Goal: Task Accomplishment & Management: Use online tool/utility

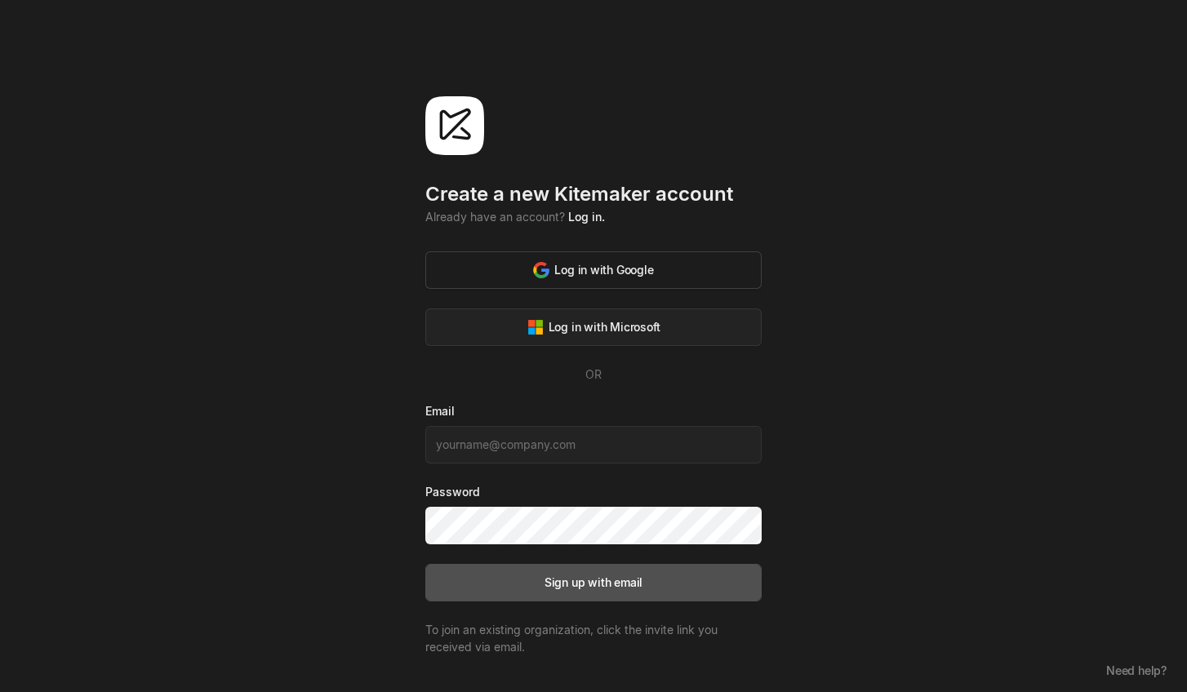
click at [604, 268] on div "Log in with Google" at bounding box center [593, 269] width 120 height 17
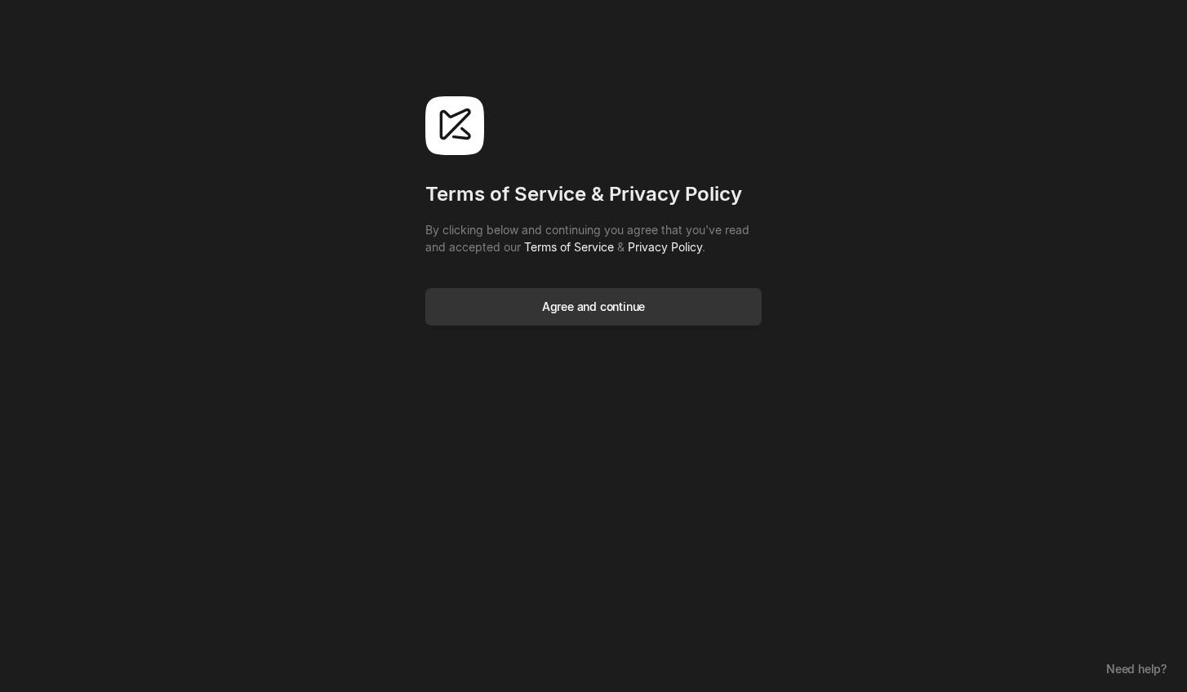
click at [636, 313] on div "Agree and continue" at bounding box center [593, 306] width 103 height 17
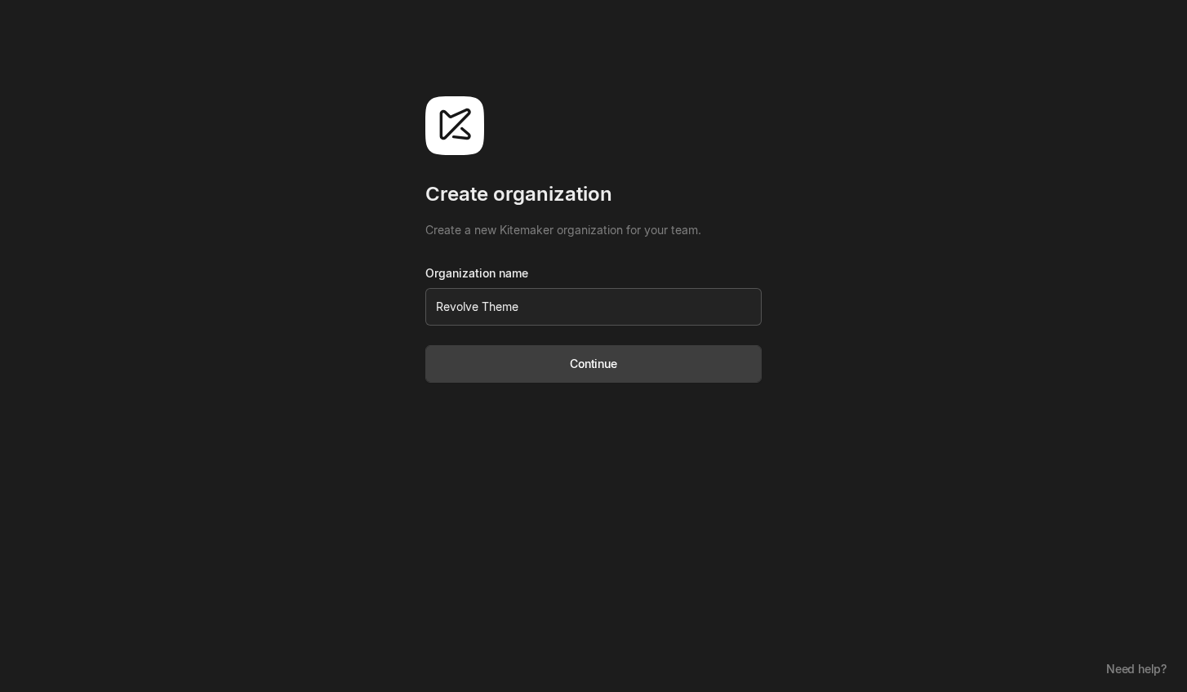
type input "Revolve Themes"
click button "Continue" at bounding box center [593, 364] width 336 height 38
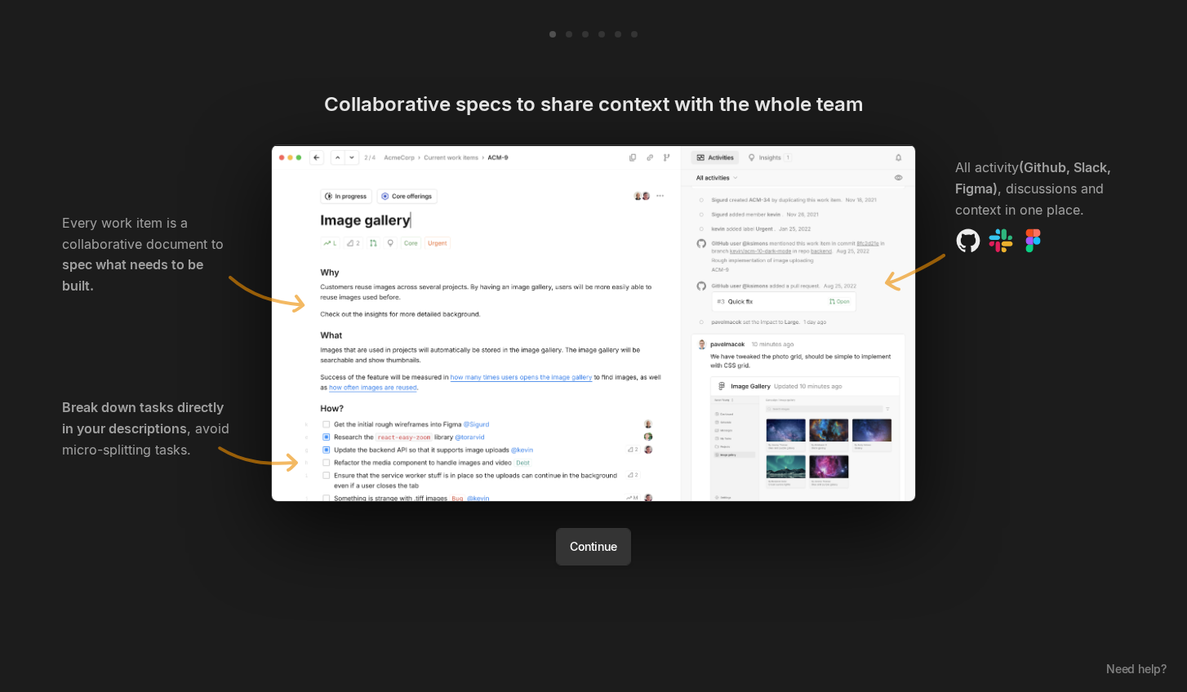
click at [585, 548] on button "Continue" at bounding box center [593, 547] width 74 height 38
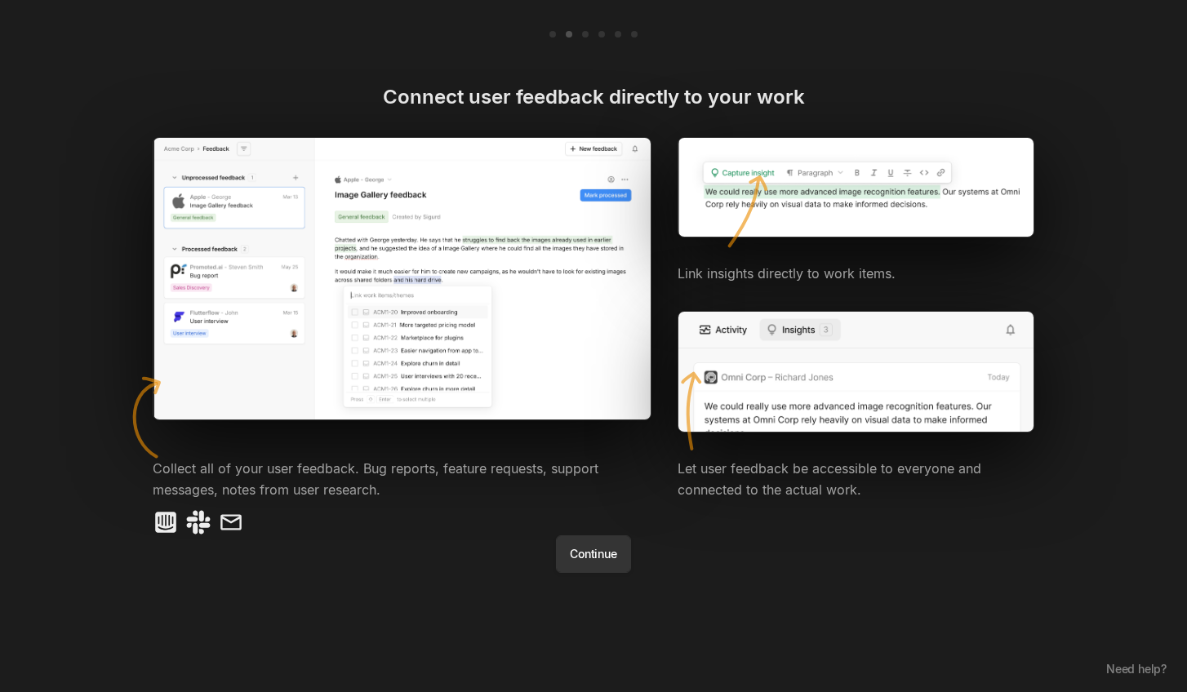
click at [586, 556] on button "Continue" at bounding box center [593, 554] width 74 height 38
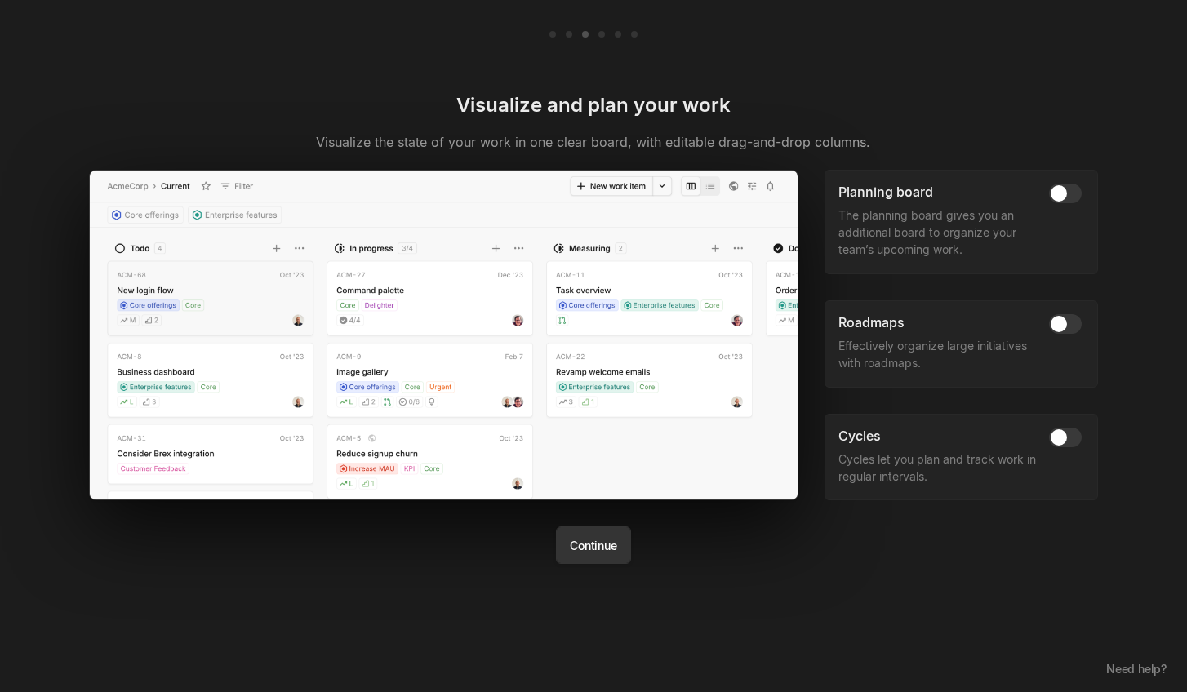
click at [586, 554] on button "Continue" at bounding box center [593, 546] width 74 height 38
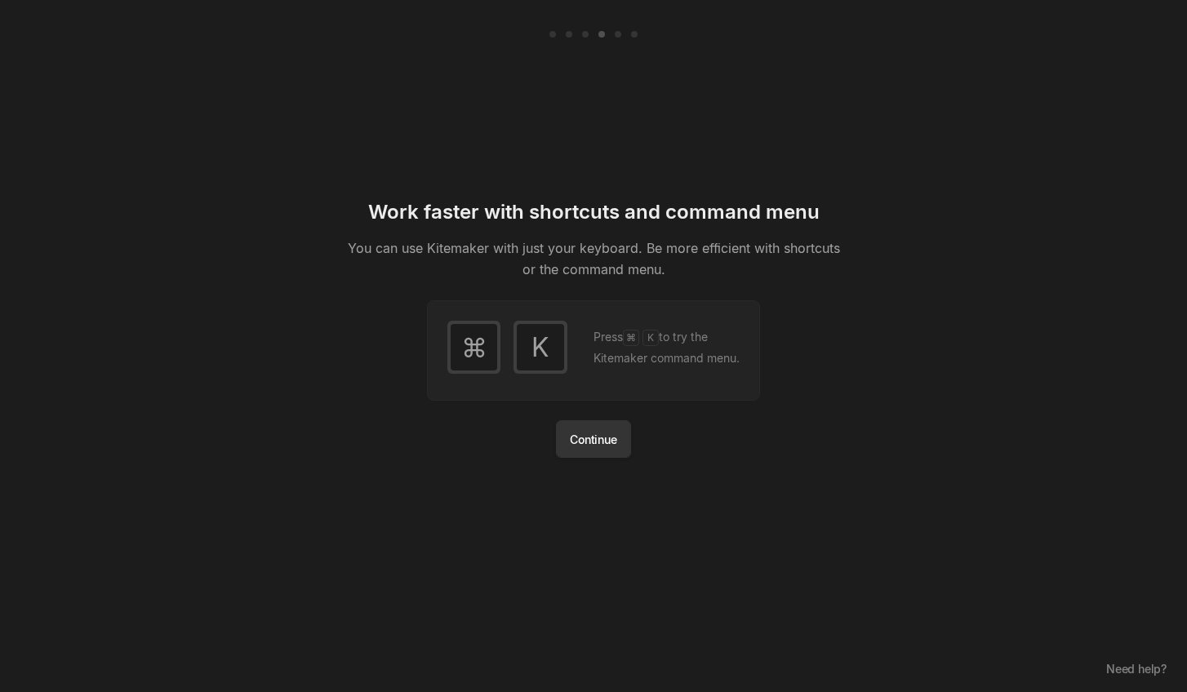
click at [588, 449] on button "Continue" at bounding box center [593, 439] width 74 height 38
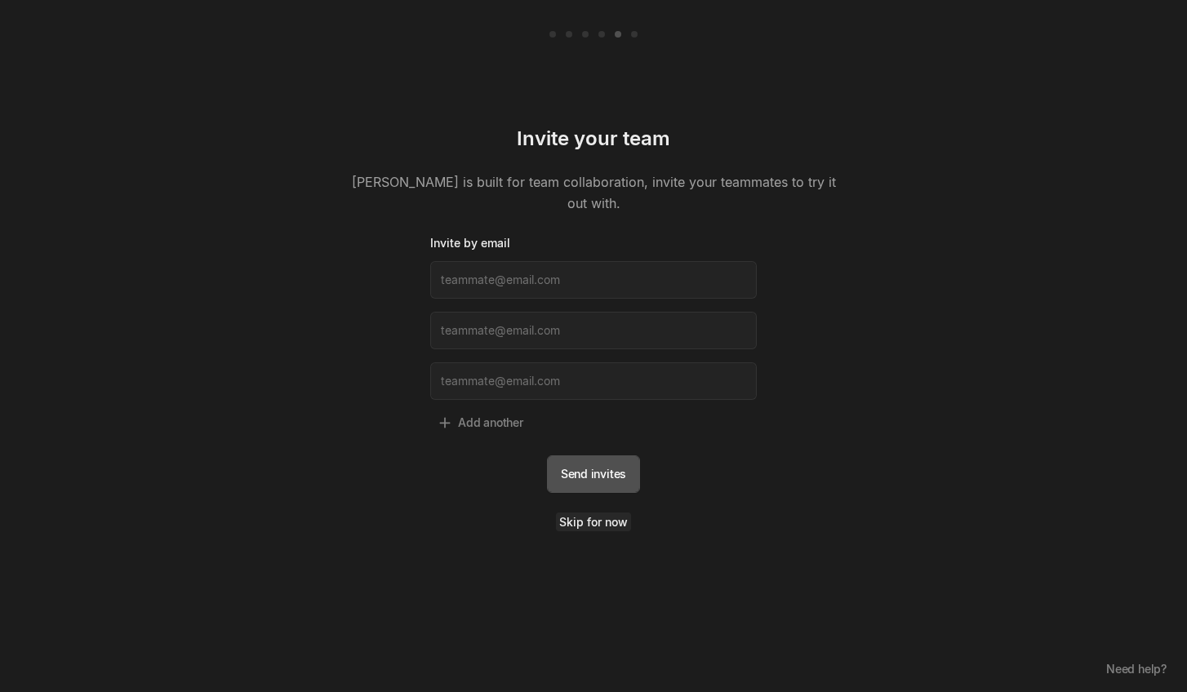
click at [593, 516] on link "Skip for now" at bounding box center [593, 522] width 75 height 19
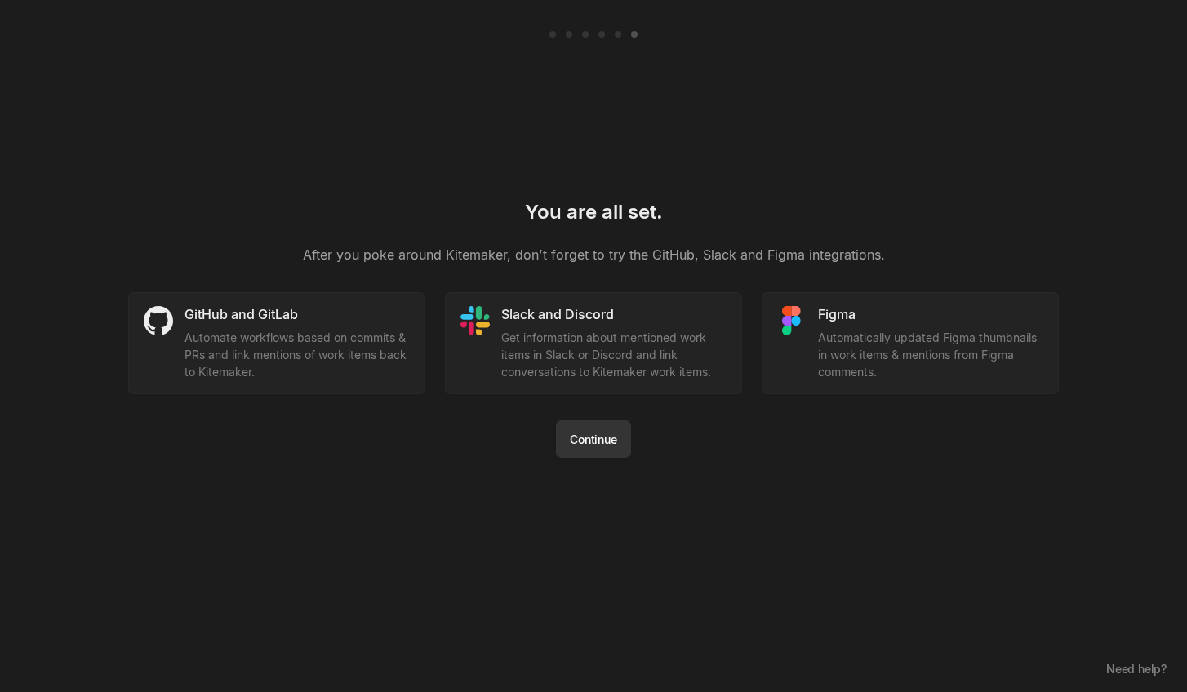
click at [593, 442] on button "Continue" at bounding box center [593, 439] width 74 height 38
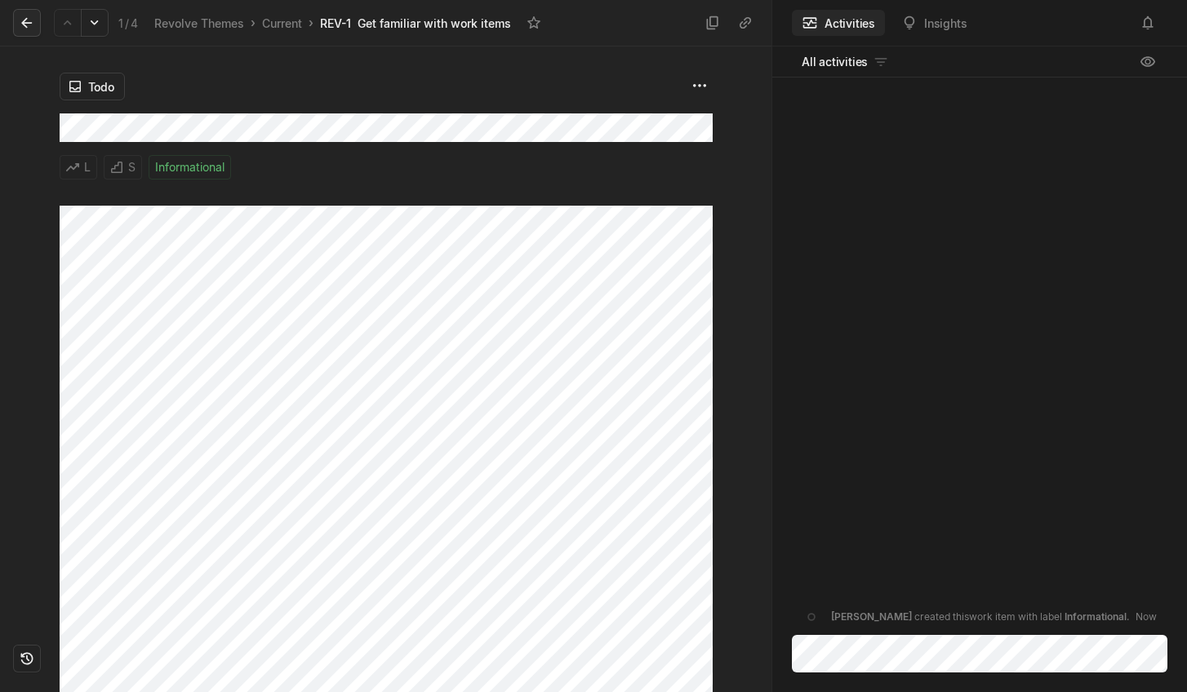
click at [19, 22] on icon at bounding box center [27, 23] width 16 height 16
click at [31, 25] on icon at bounding box center [27, 23] width 16 height 16
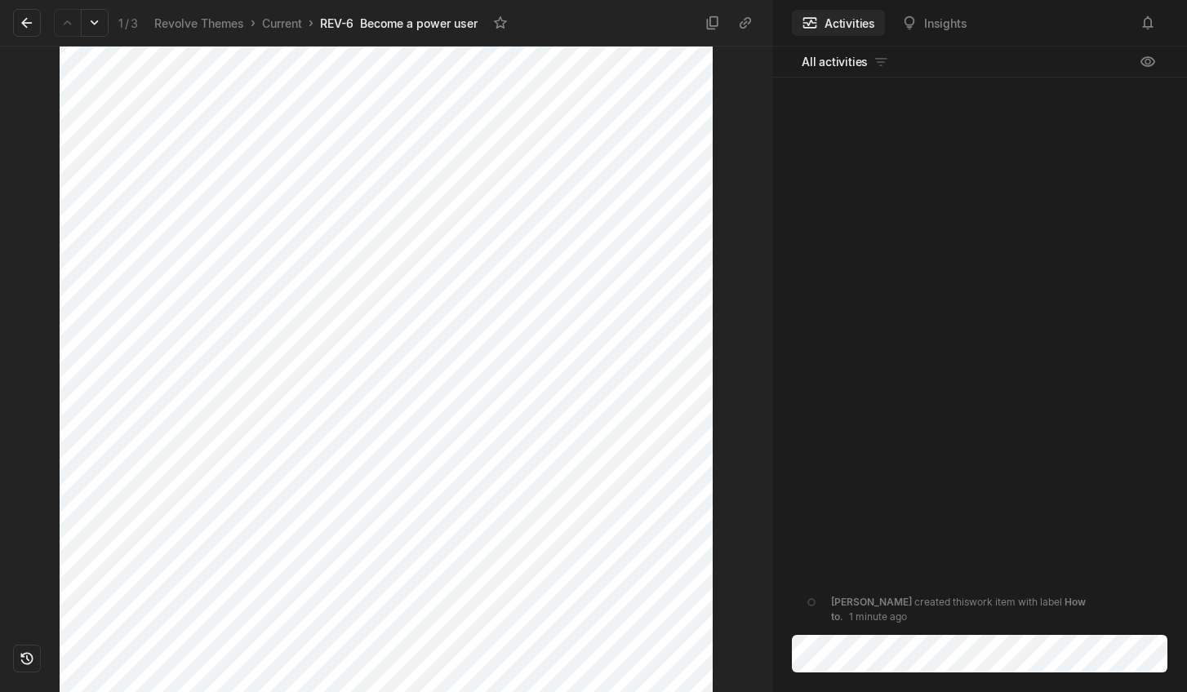
scroll to position [379, 0]
click at [22, 20] on icon at bounding box center [27, 23] width 16 height 16
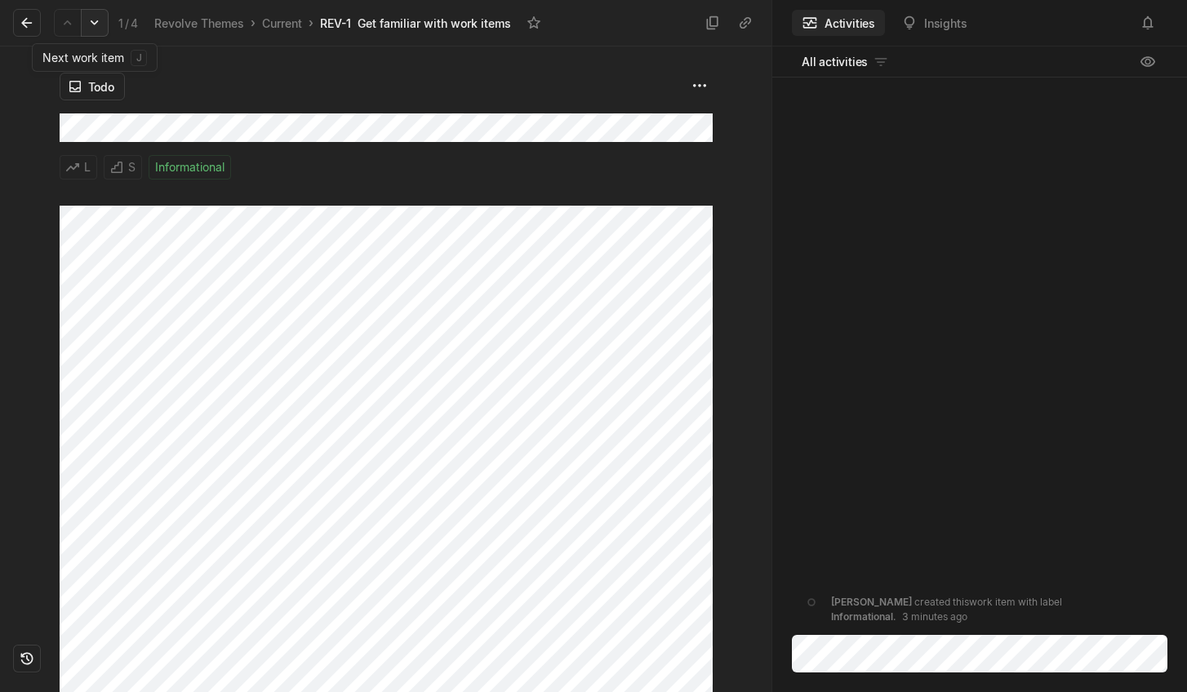
click at [97, 27] on icon at bounding box center [95, 23] width 16 height 16
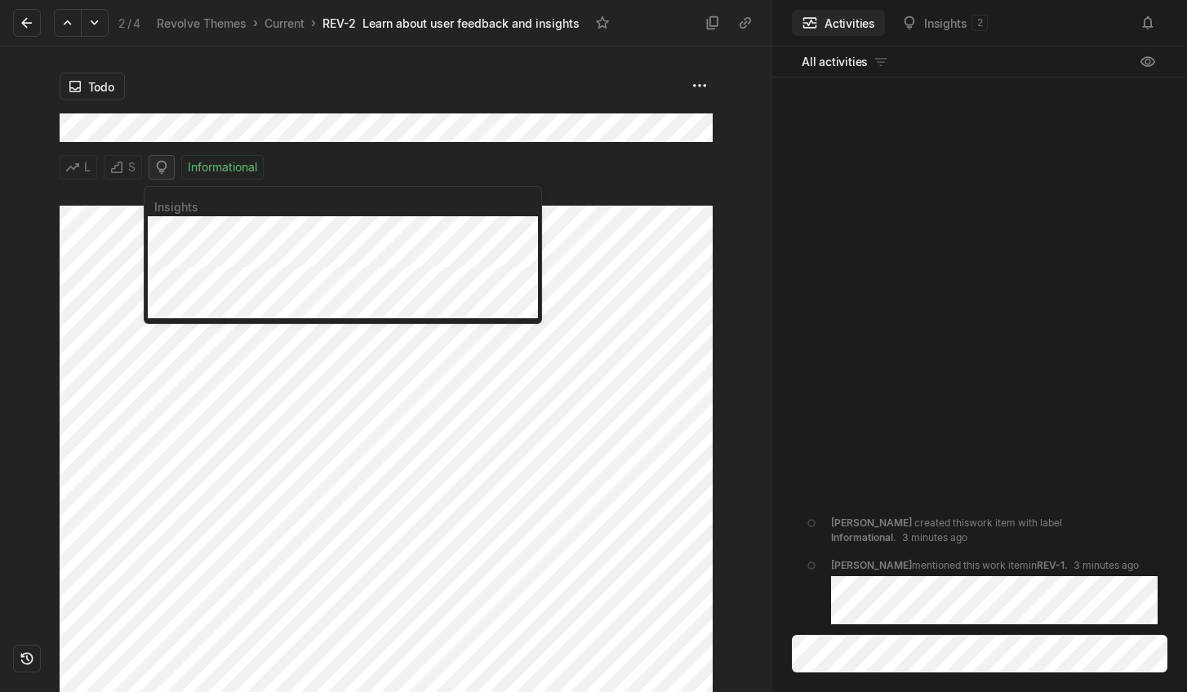
click at [156, 171] on icon at bounding box center [161, 168] width 10 height 14
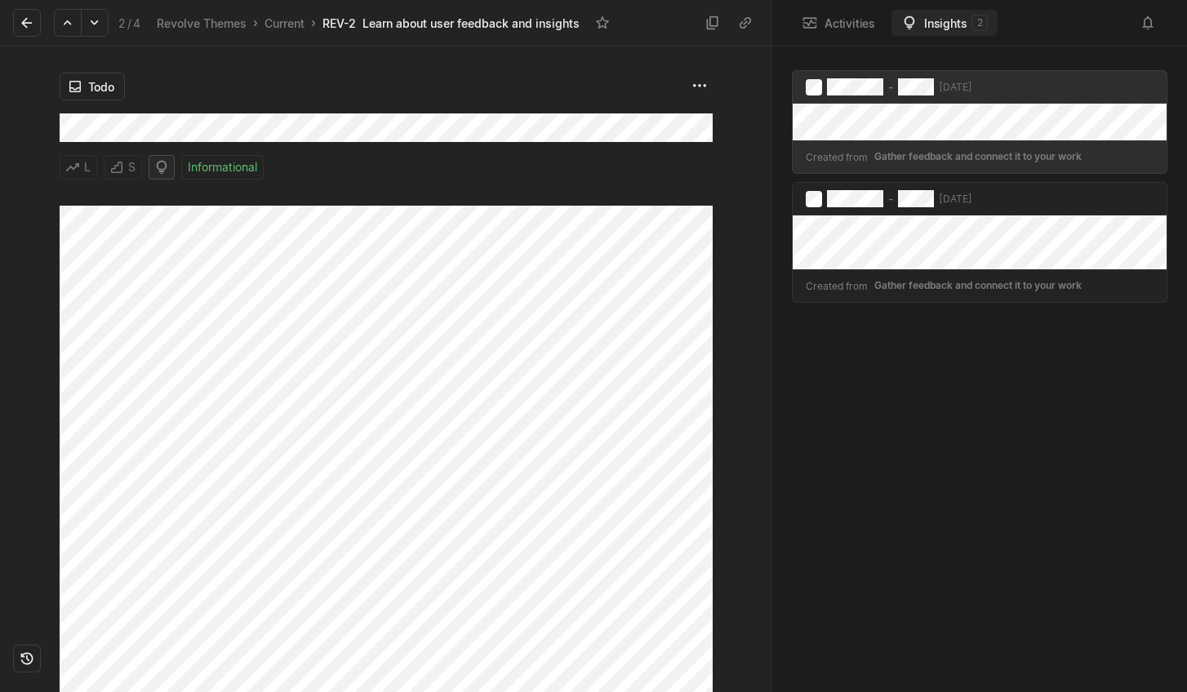
click at [156, 171] on icon at bounding box center [161, 168] width 10 height 14
click at [121, 173] on html "Revolve Themes Search / Updates g then u My work = Feedback g then f Spaces Rev…" at bounding box center [593, 346] width 1187 height 692
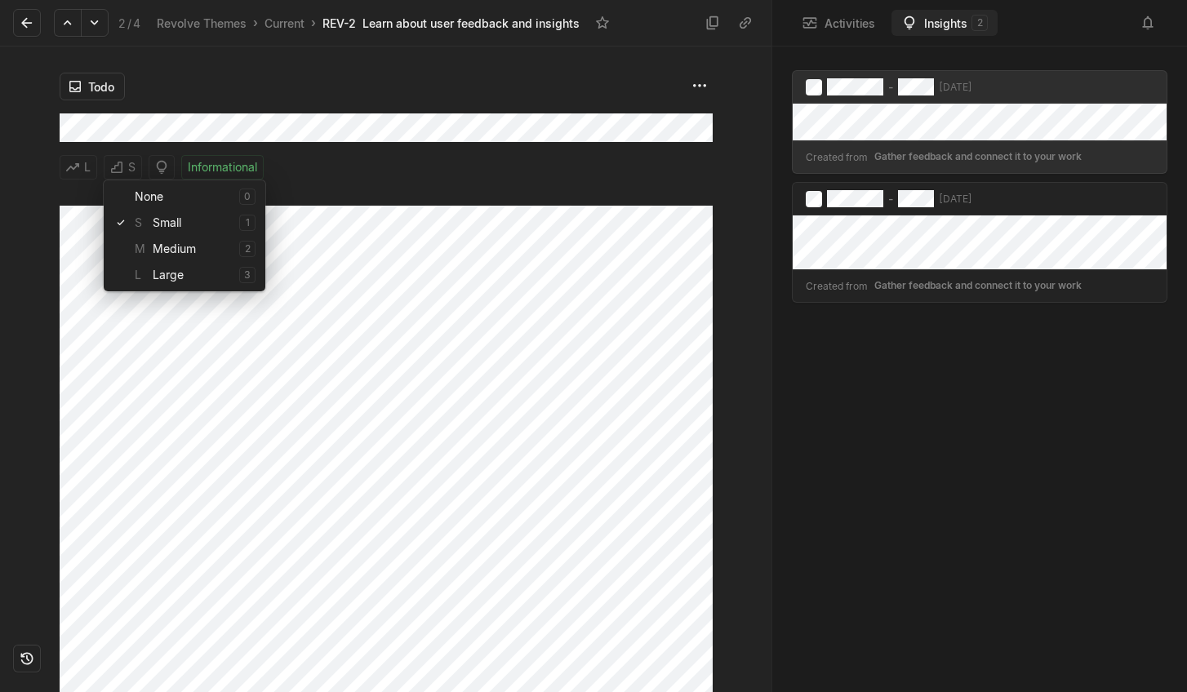
click at [78, 171] on html "Revolve Themes Search / Updates g then u My work = Feedback g then f Spaces Rev…" at bounding box center [593, 346] width 1187 height 692
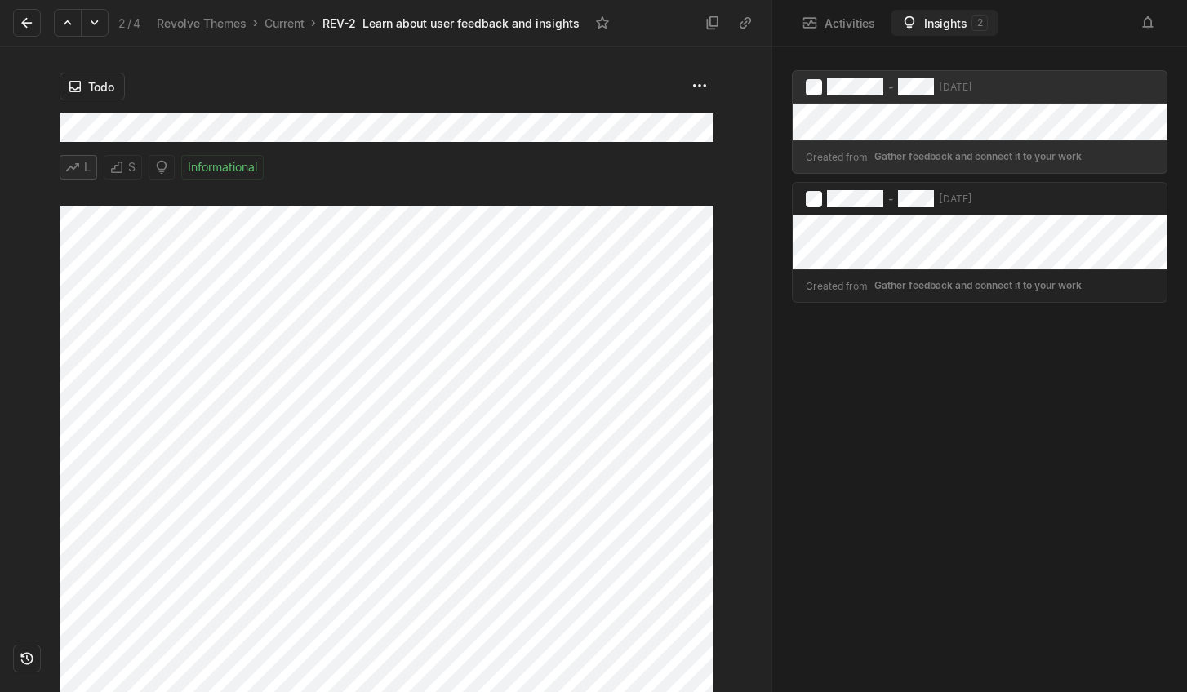
click at [75, 169] on html "Revolve Themes Search / Updates g then u My work = Feedback g then f Spaces Rev…" at bounding box center [593, 346] width 1187 height 692
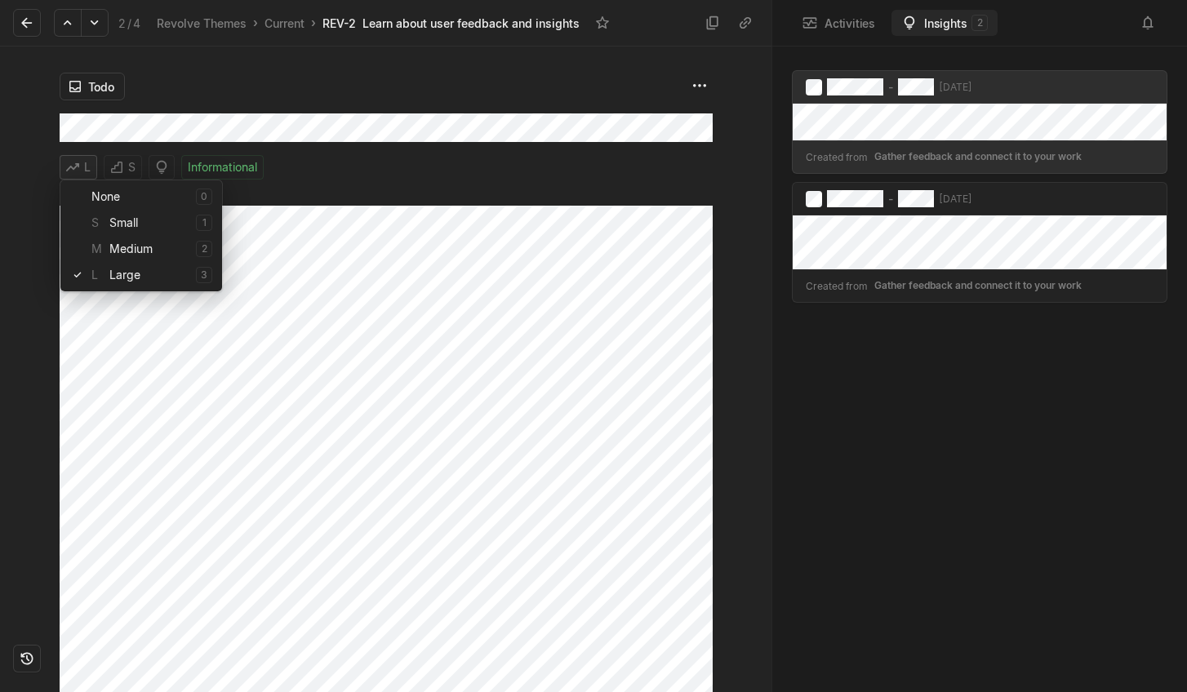
click at [75, 169] on html "Revolve Themes Search / Updates g then u My work = Feedback g then f Spaces Rev…" at bounding box center [593, 346] width 1187 height 692
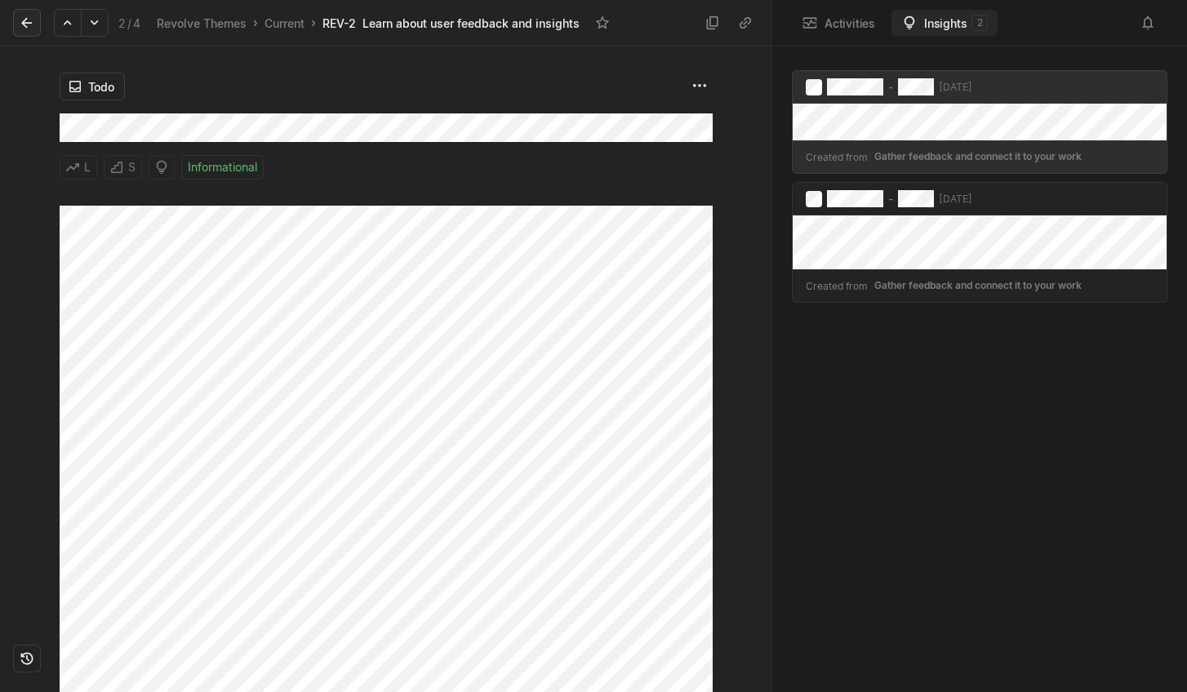
click at [24, 23] on icon at bounding box center [26, 23] width 11 height 11
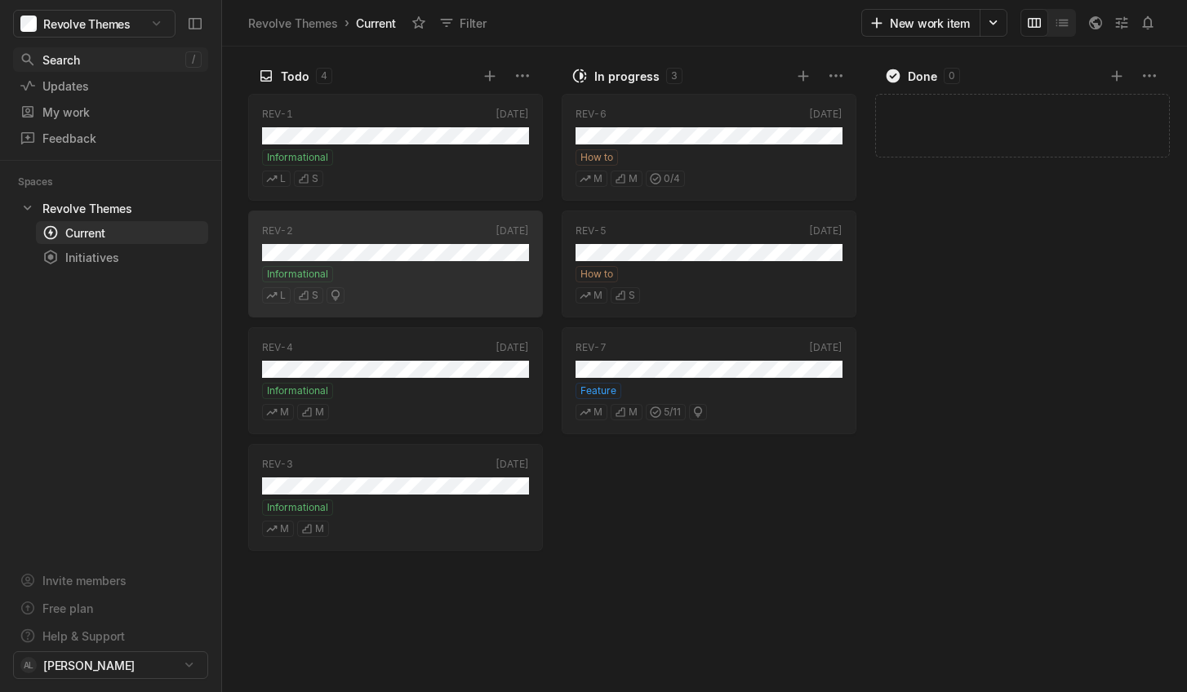
click at [56, 63] on div "Search" at bounding box center [103, 59] width 166 height 17
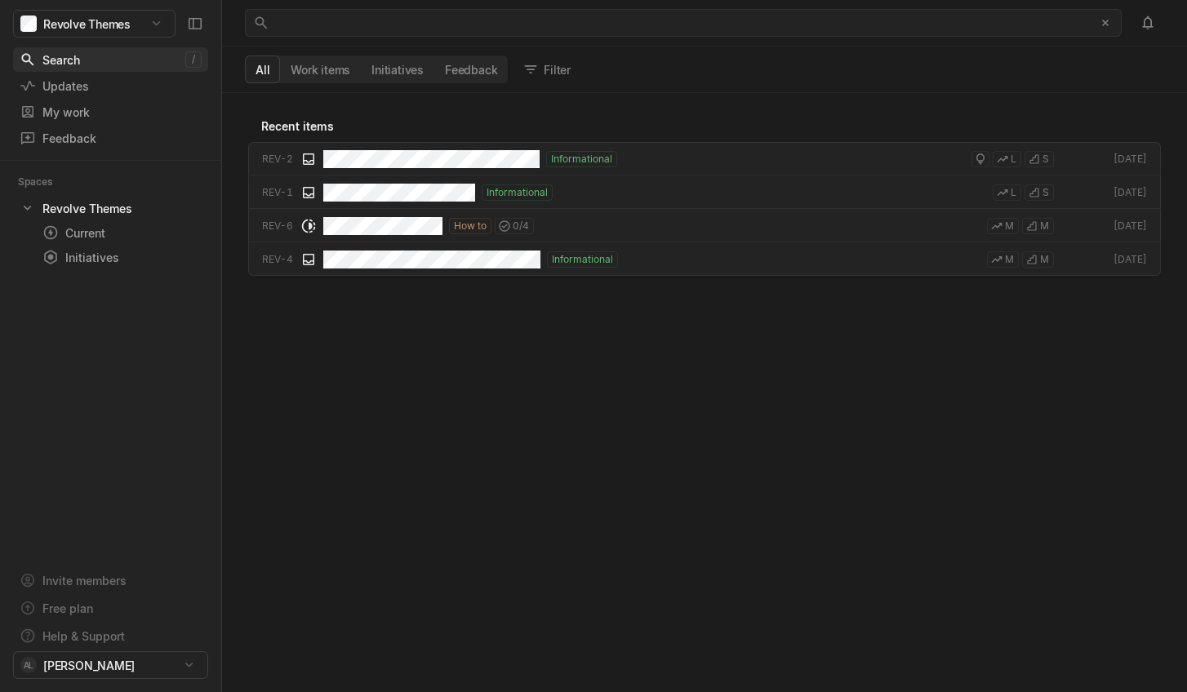
scroll to position [590, 956]
click at [49, 82] on div "Updates" at bounding box center [81, 86] width 122 height 17
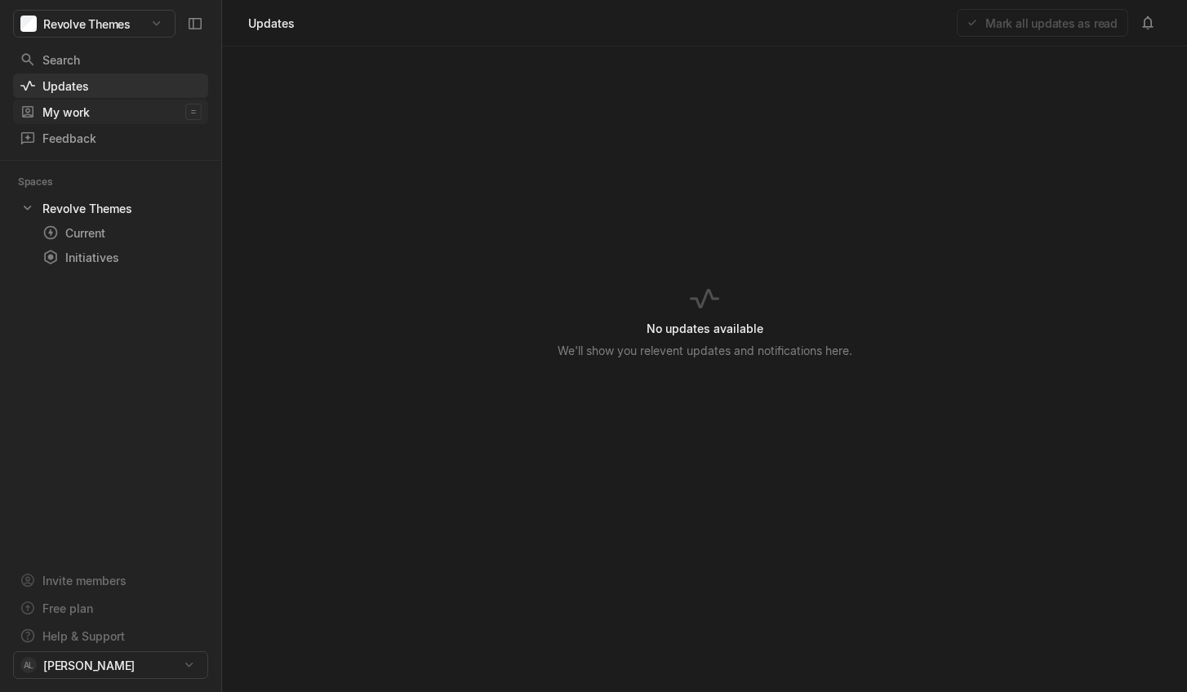
click at [98, 113] on div "My work" at bounding box center [103, 112] width 166 height 17
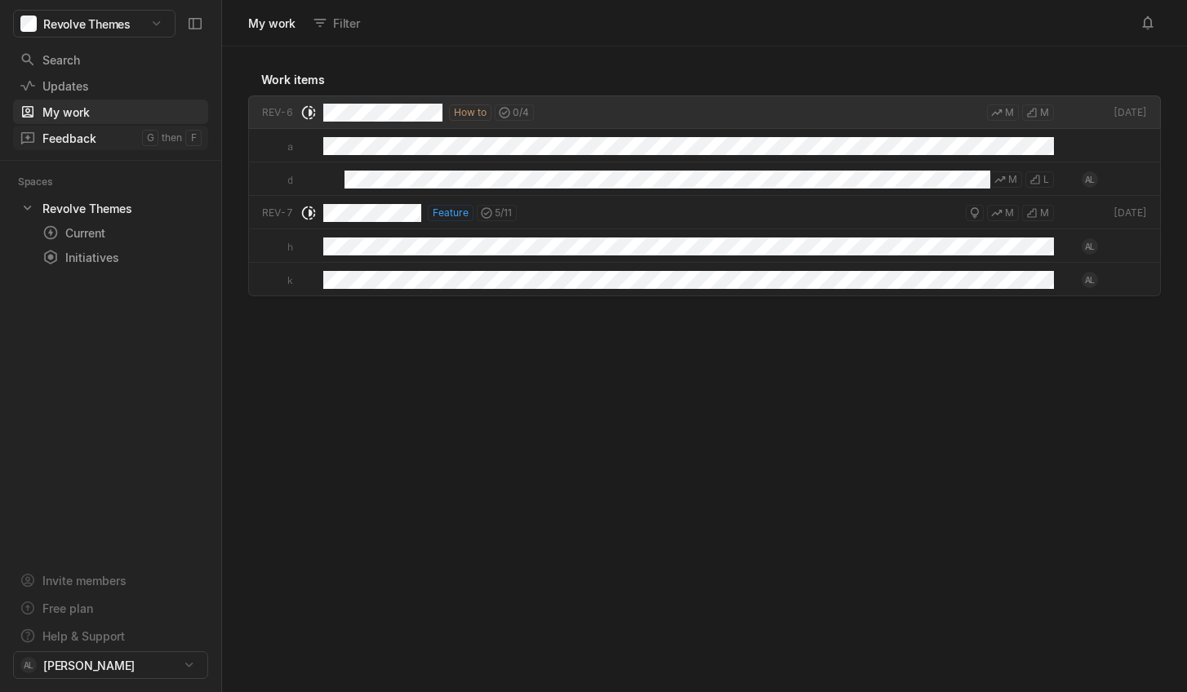
scroll to position [637, 956]
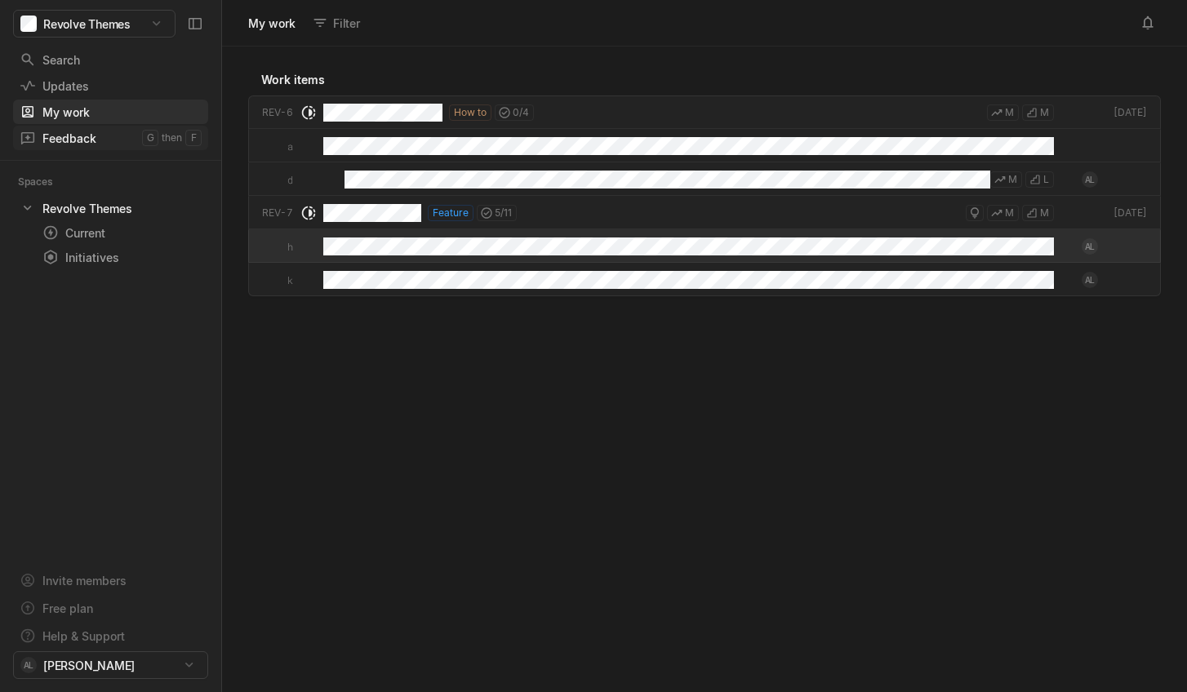
click at [65, 127] on link "Feedback g then f" at bounding box center [110, 138] width 195 height 24
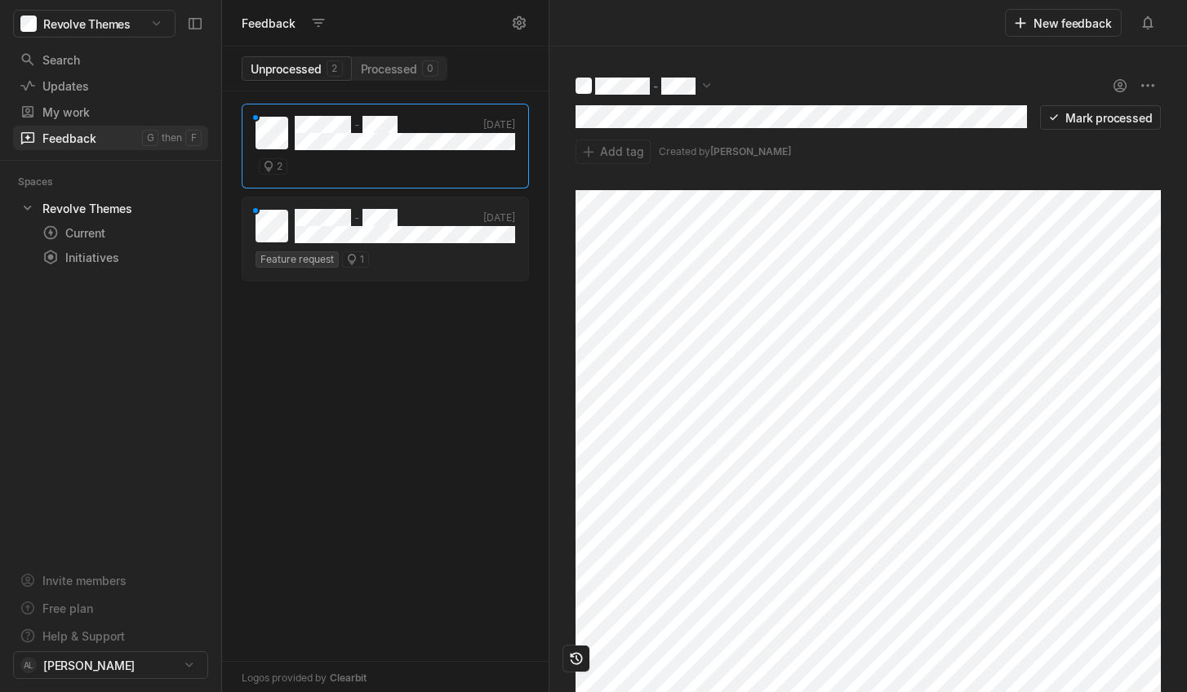
scroll to position [592, 318]
click at [87, 233] on div "Current" at bounding box center [92, 232] width 100 height 17
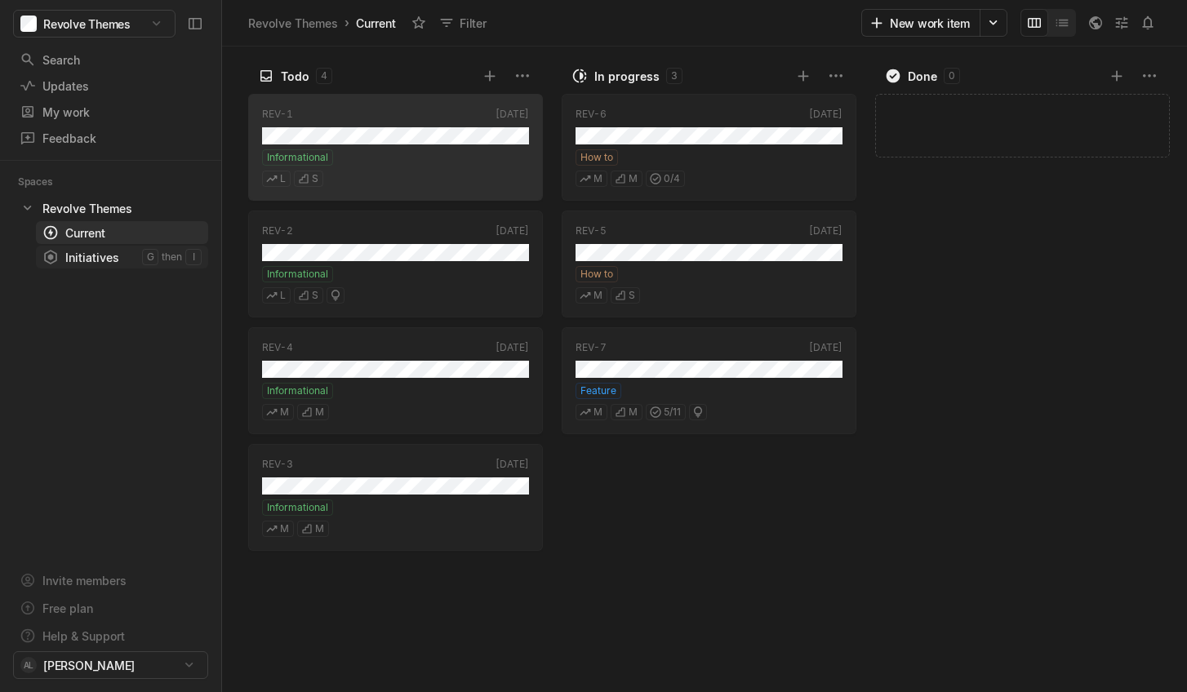
click at [96, 263] on div "Initiatives" at bounding box center [92, 257] width 100 height 17
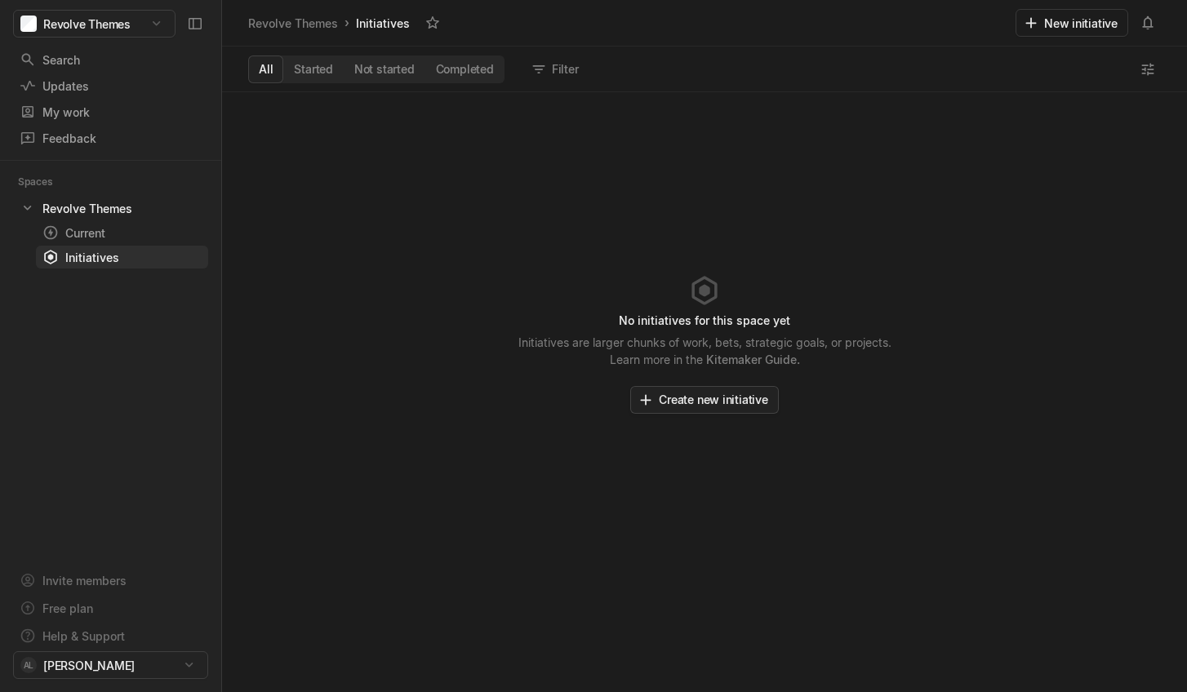
click at [737, 409] on button "Create new initiative" at bounding box center [704, 400] width 149 height 28
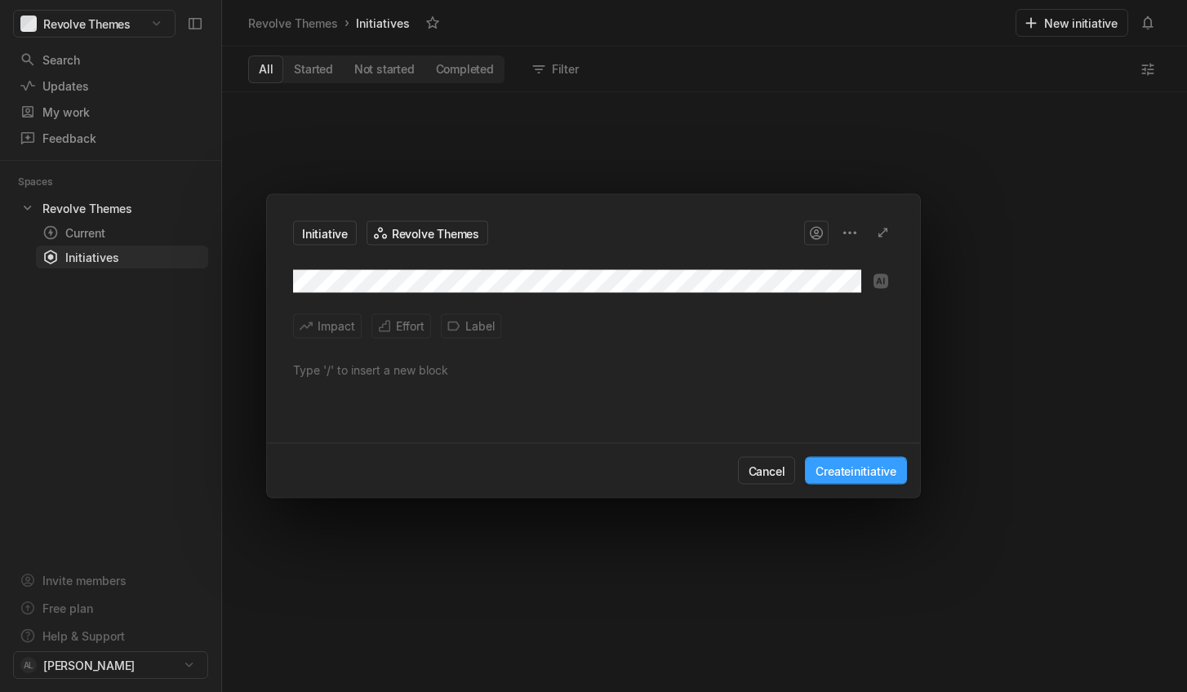
click at [883, 469] on button "Create initiative" at bounding box center [856, 471] width 102 height 28
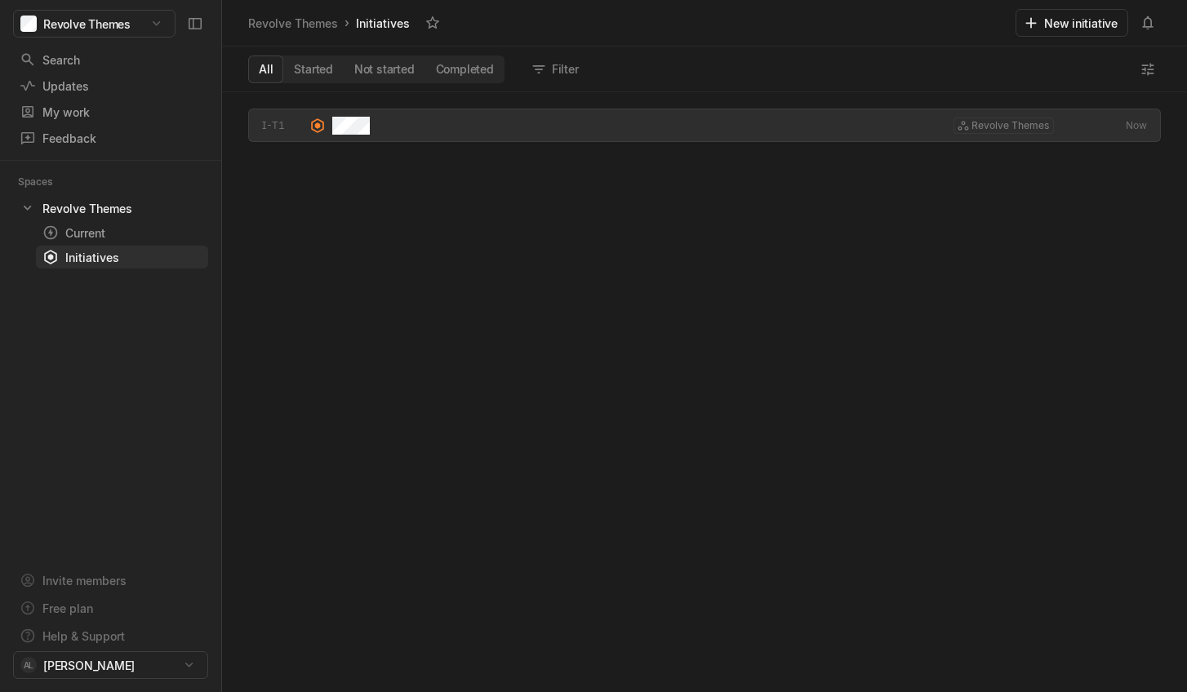
scroll to position [591, 956]
click at [116, 231] on div "Current" at bounding box center [92, 232] width 100 height 17
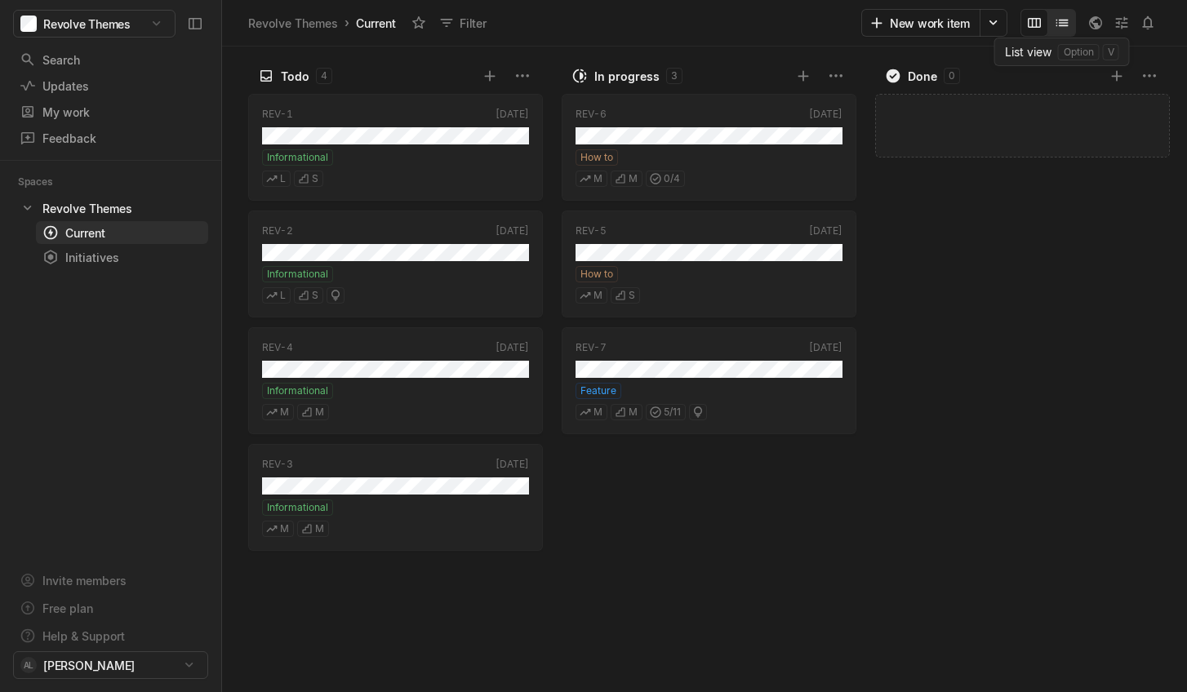
click at [1059, 16] on icon "Change to mode list_view" at bounding box center [1062, 23] width 16 height 16
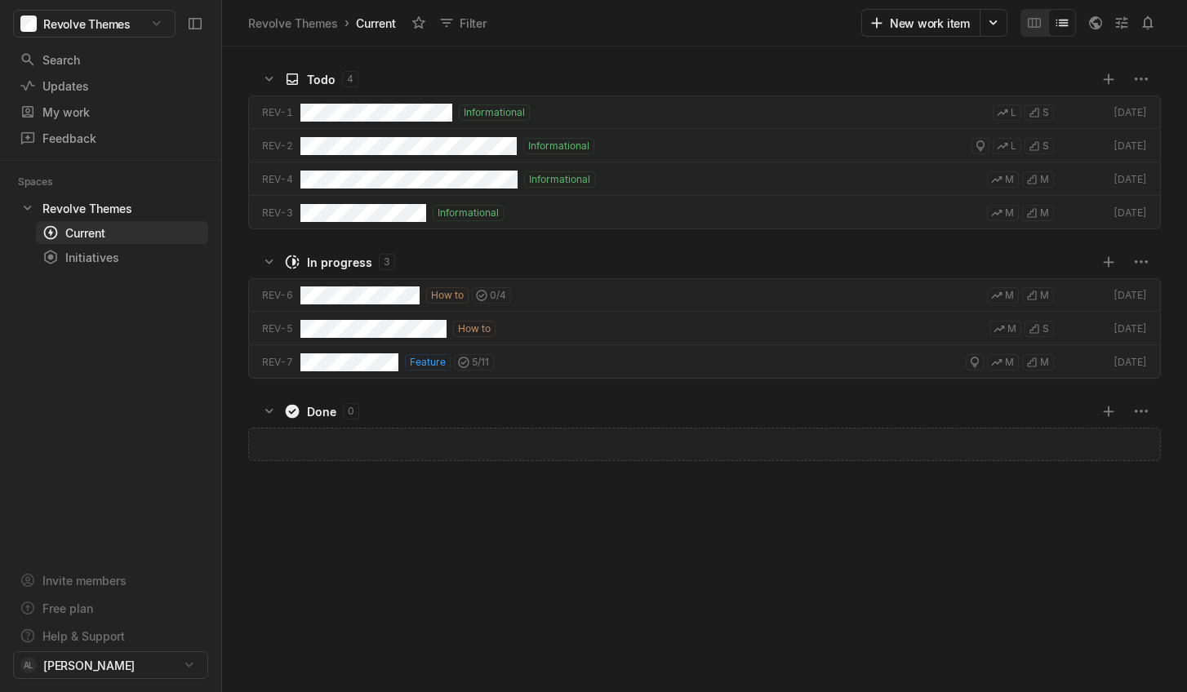
scroll to position [637, 956]
click at [1038, 20] on icon "Change to mode board_view" at bounding box center [1034, 23] width 16 height 16
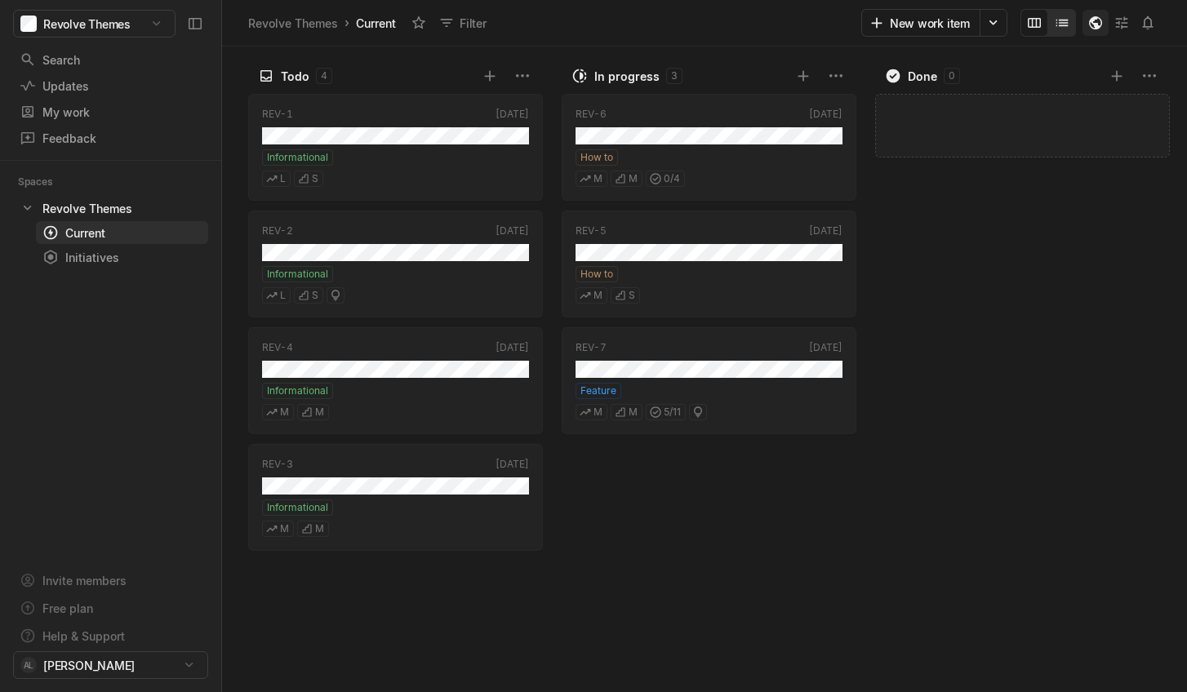
click at [1093, 24] on icon "button" at bounding box center [1095, 22] width 13 height 13
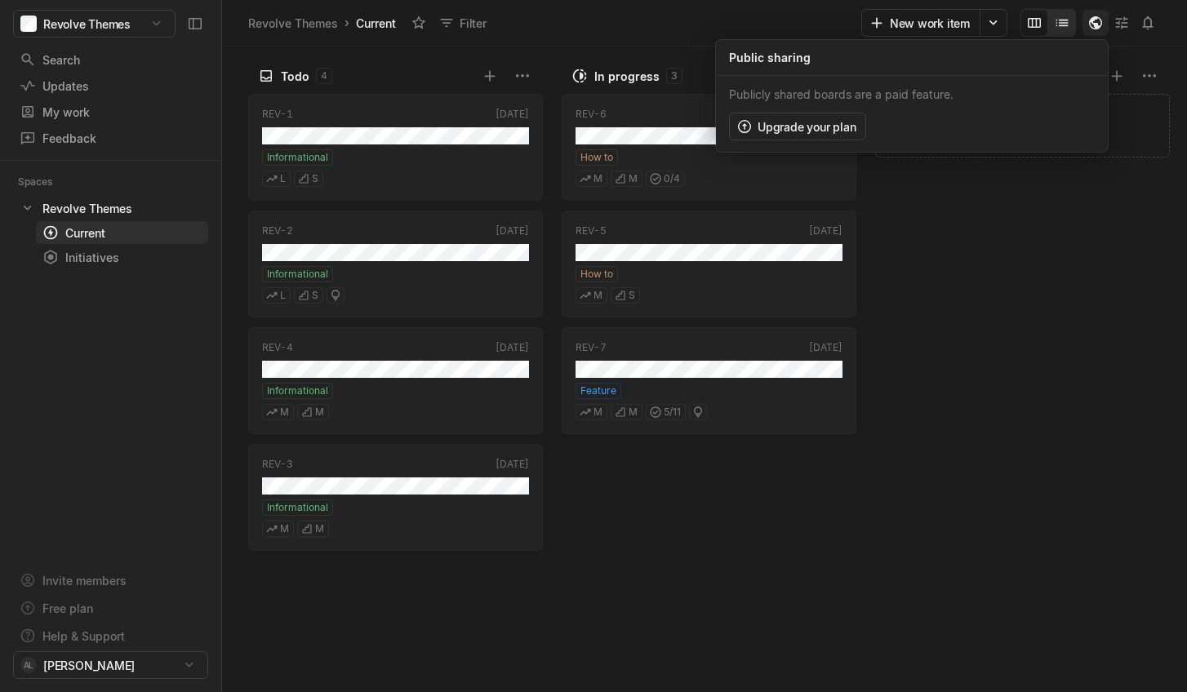
click at [1093, 24] on icon "button" at bounding box center [1095, 22] width 13 height 13
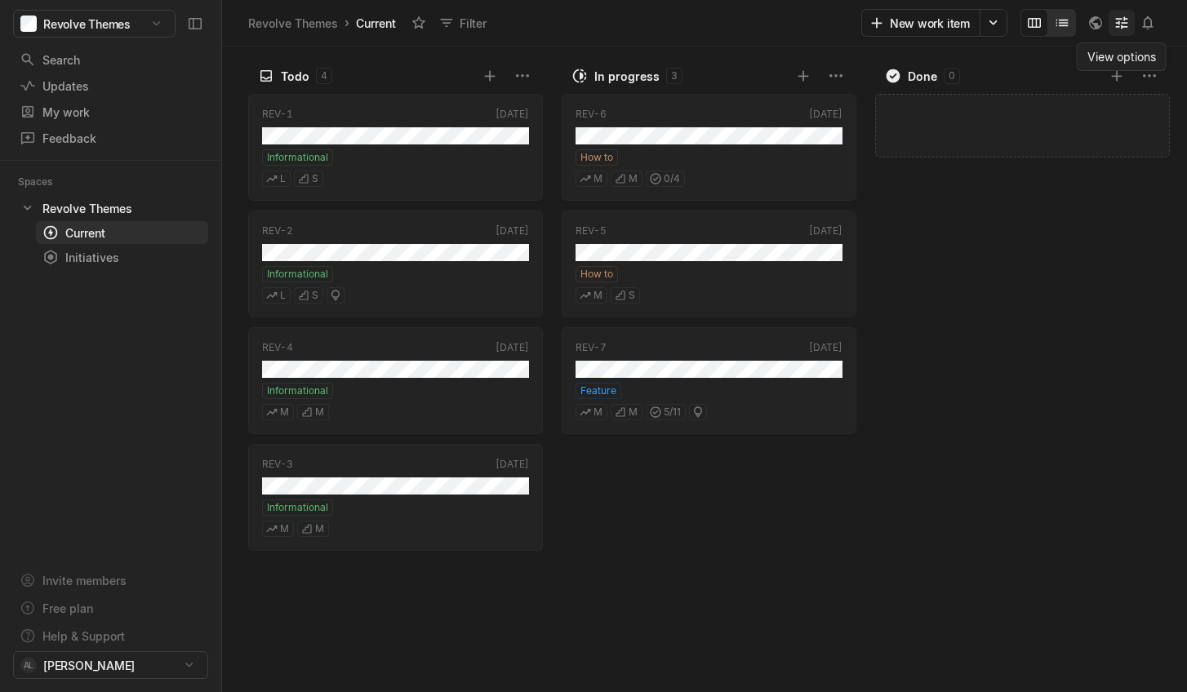
click at [1118, 26] on icon at bounding box center [1122, 22] width 12 height 12
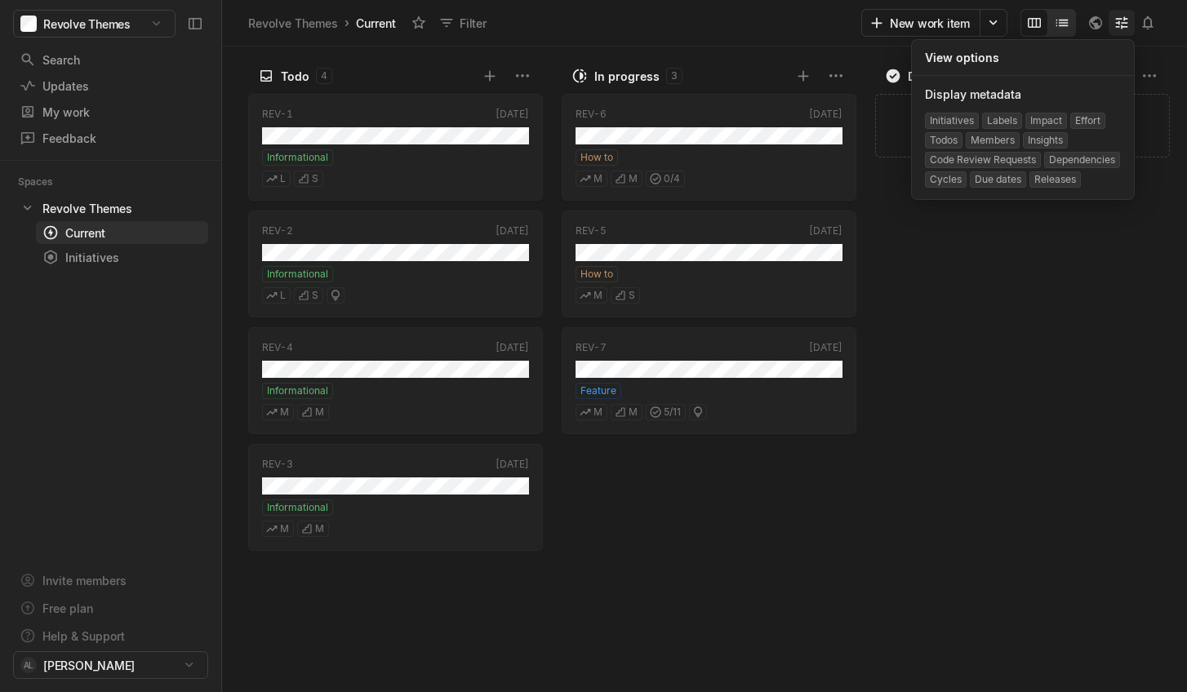
click at [1118, 26] on icon at bounding box center [1122, 22] width 12 height 12
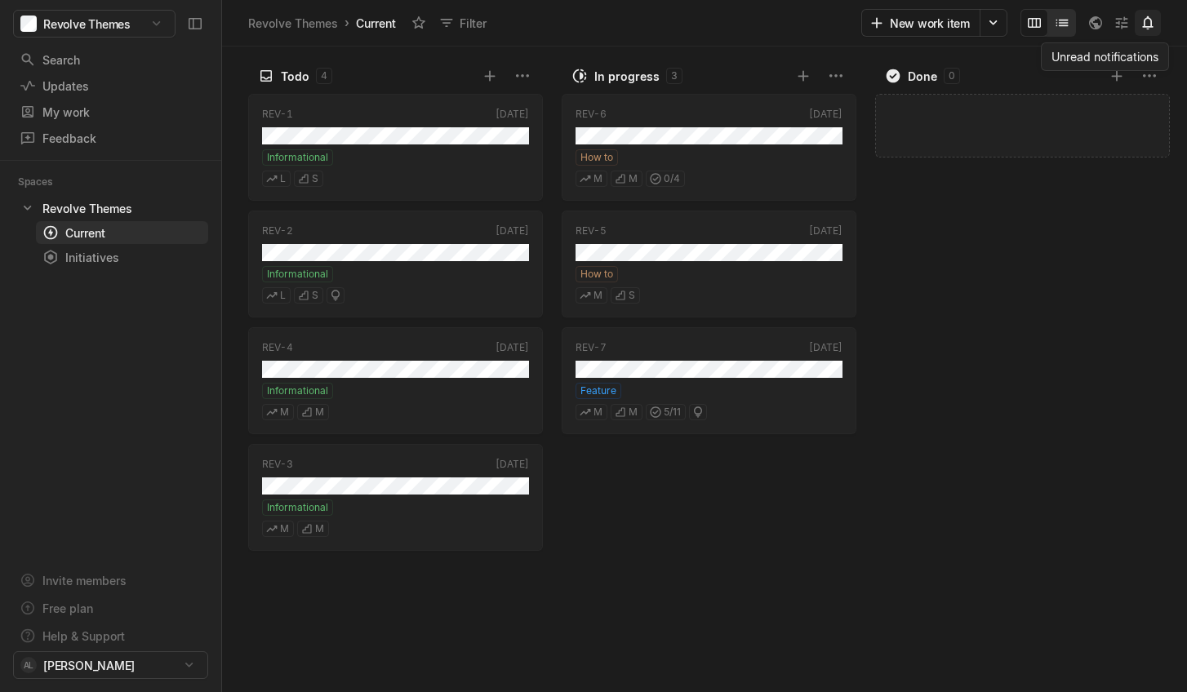
click at [1142, 22] on icon at bounding box center [1148, 23] width 16 height 16
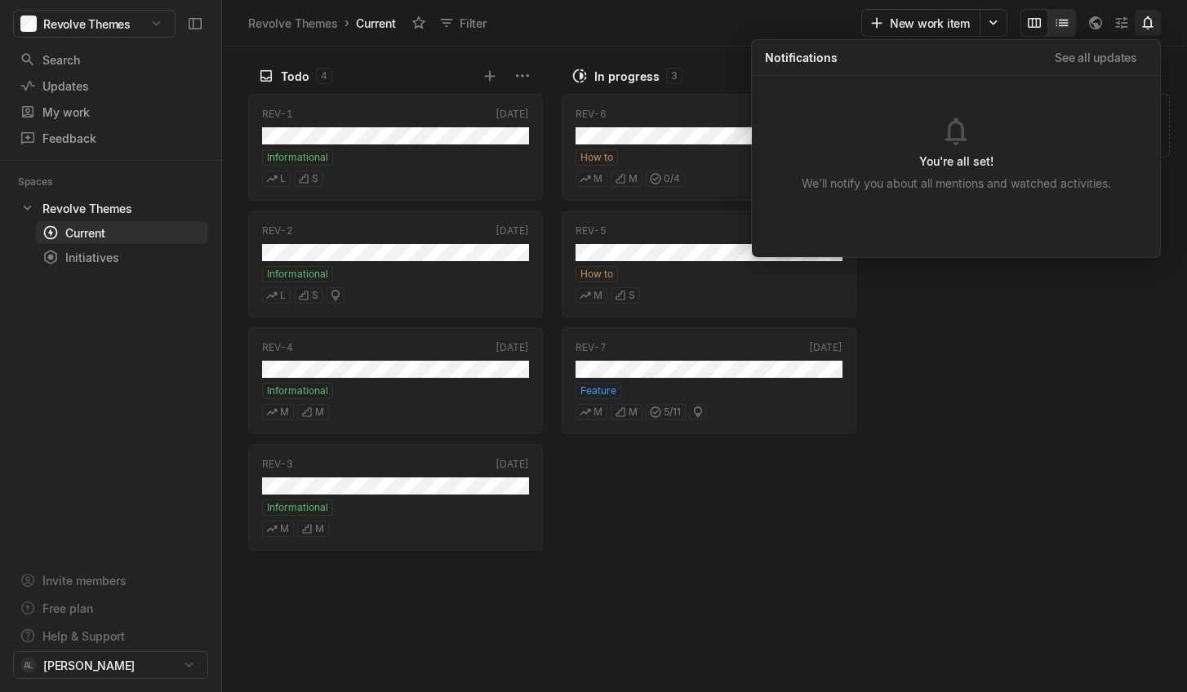
click at [1142, 22] on icon at bounding box center [1148, 23] width 16 height 16
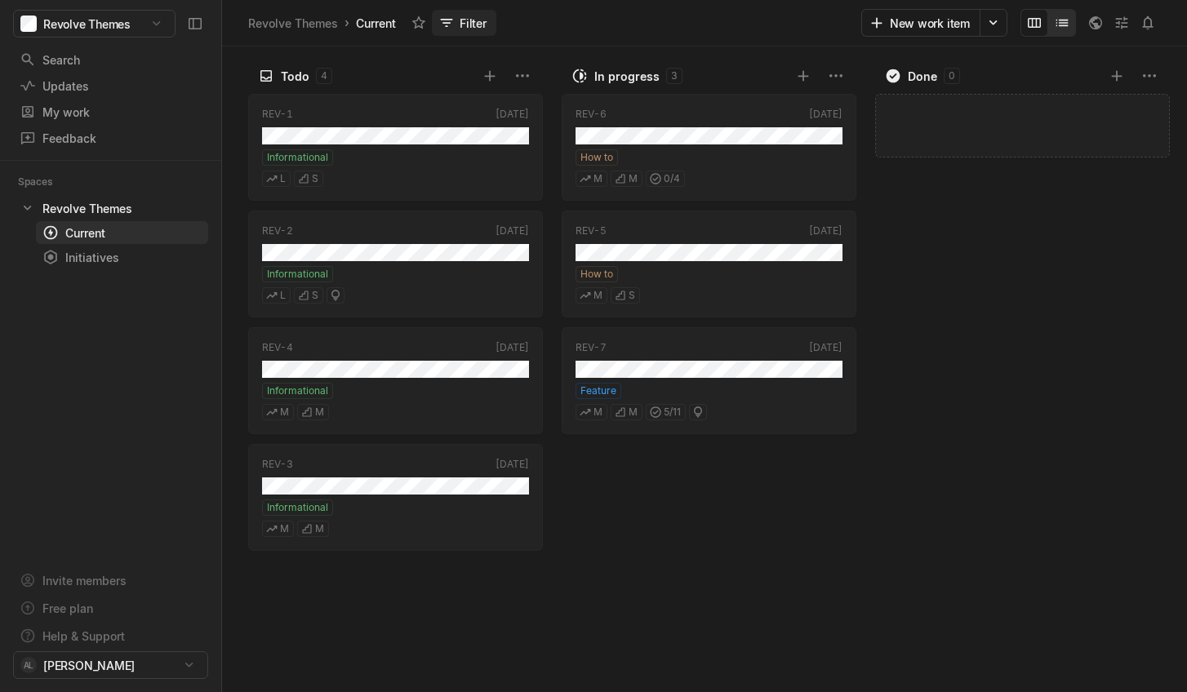
click at [468, 19] on button "Filter" at bounding box center [464, 23] width 64 height 26
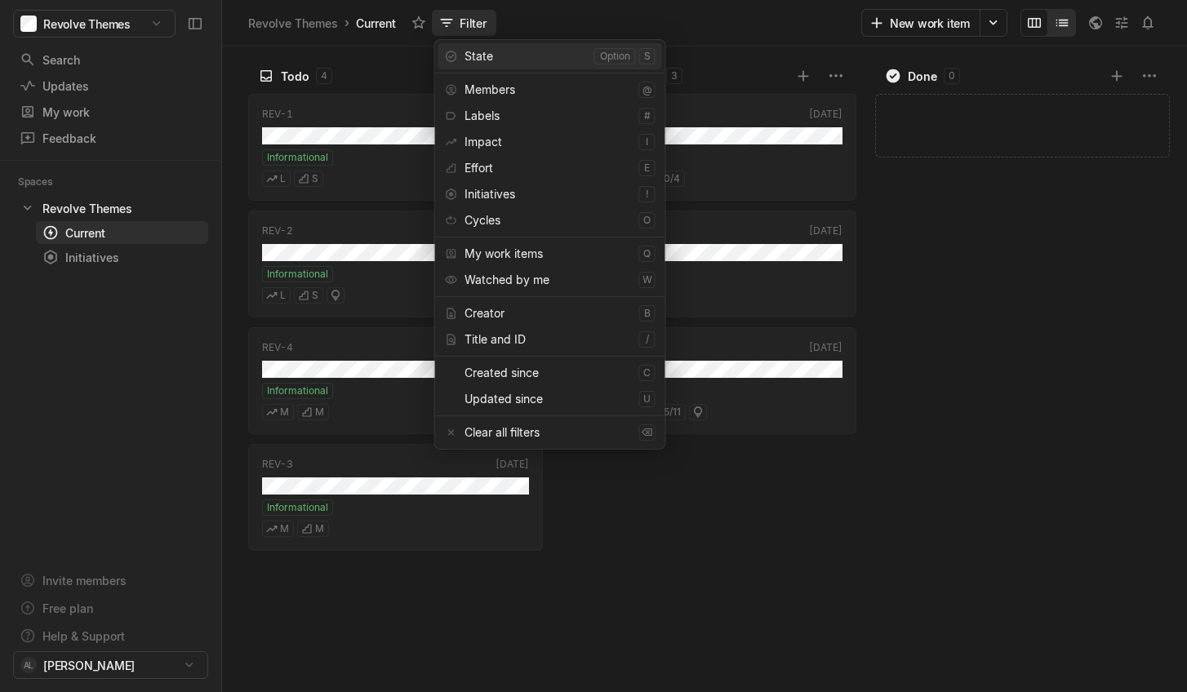
click at [473, 29] on button "Filter" at bounding box center [464, 23] width 64 height 26
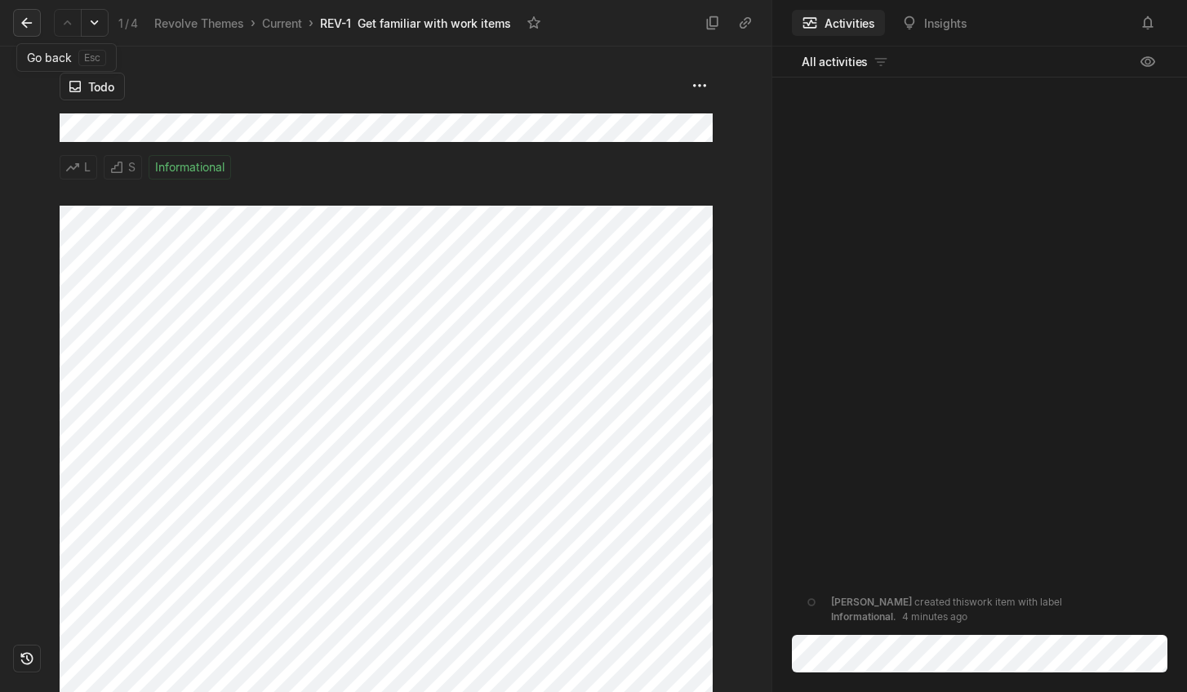
click at [24, 31] on button at bounding box center [27, 23] width 28 height 28
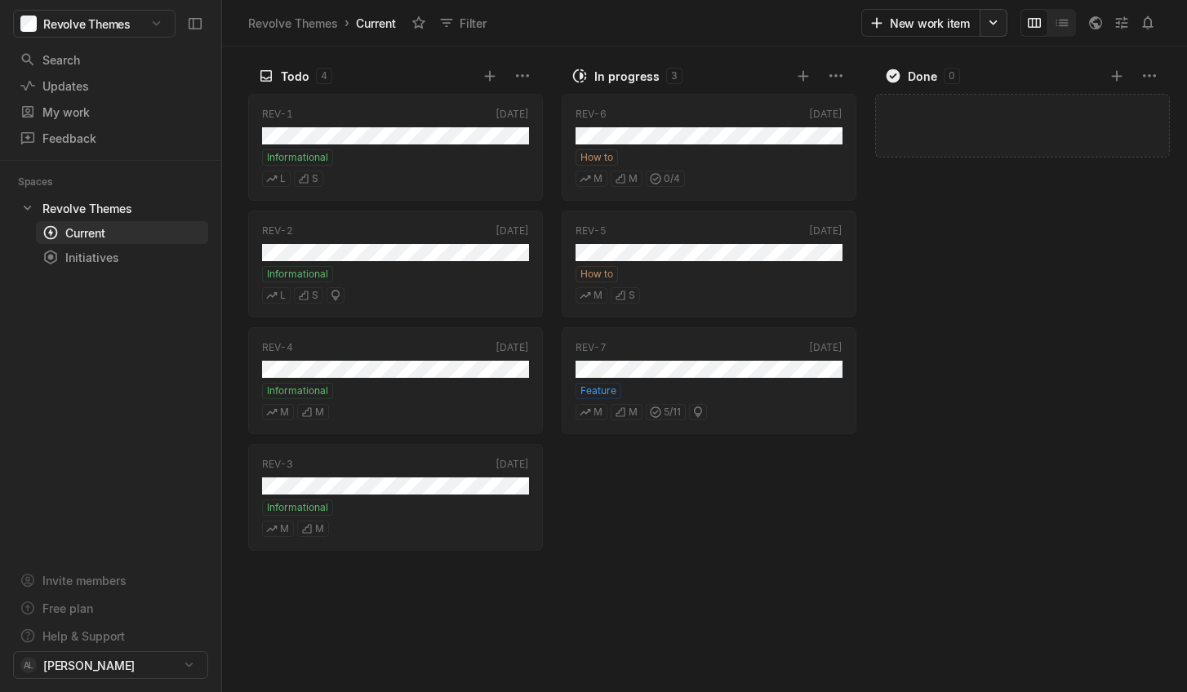
click at [997, 20] on html "Revolve Themes Search / Updates g then u My work = Feedback g then f Spaces Rev…" at bounding box center [593, 346] width 1187 height 692
click at [989, 84] on div "Manage snippets" at bounding box center [993, 85] width 209 height 26
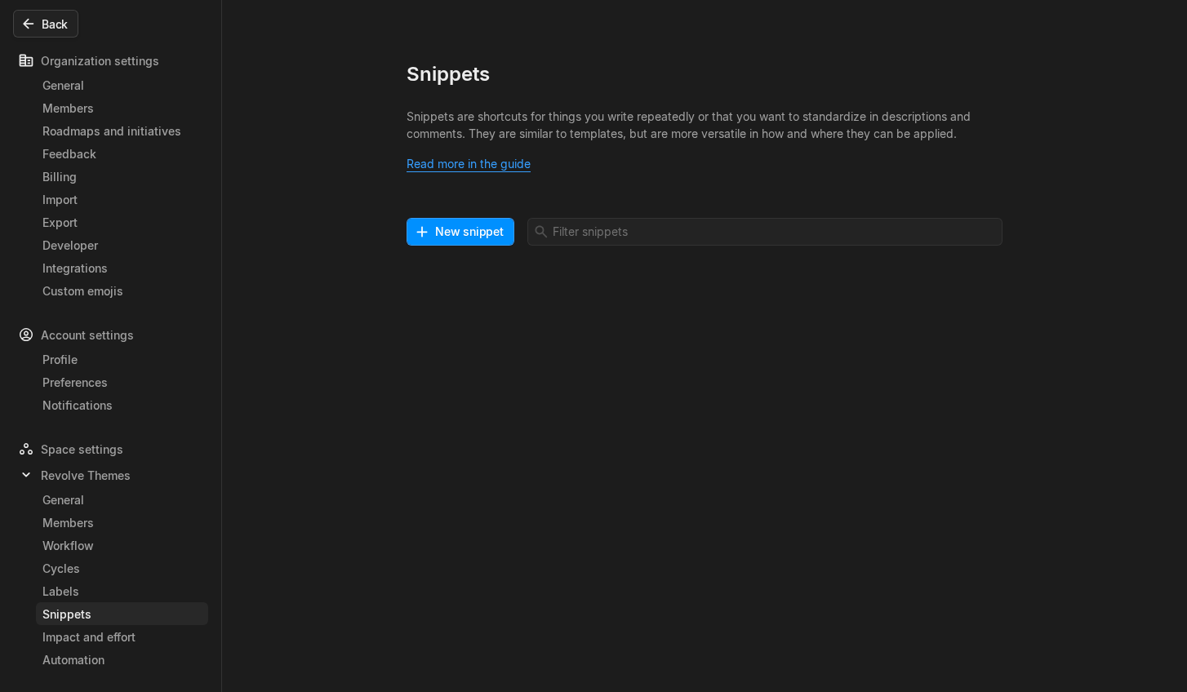
click at [35, 19] on icon at bounding box center [28, 24] width 16 height 16
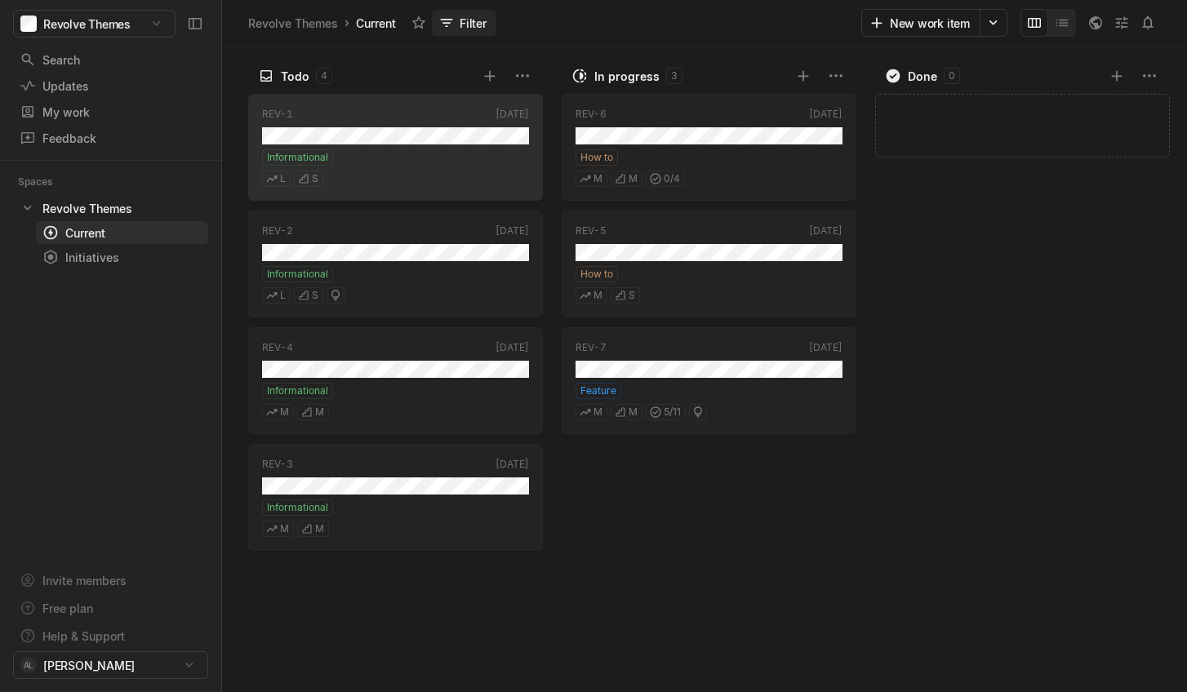
click at [487, 29] on button "Filter" at bounding box center [464, 23] width 64 height 26
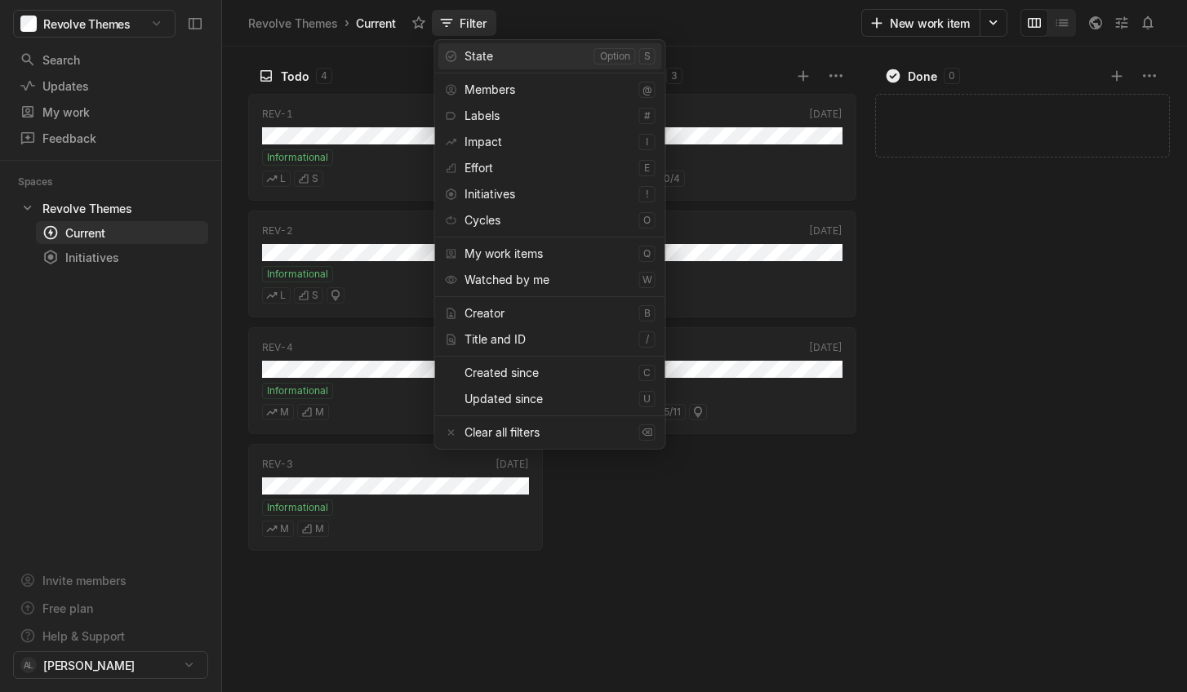
click at [487, 29] on button "Filter" at bounding box center [464, 23] width 64 height 26
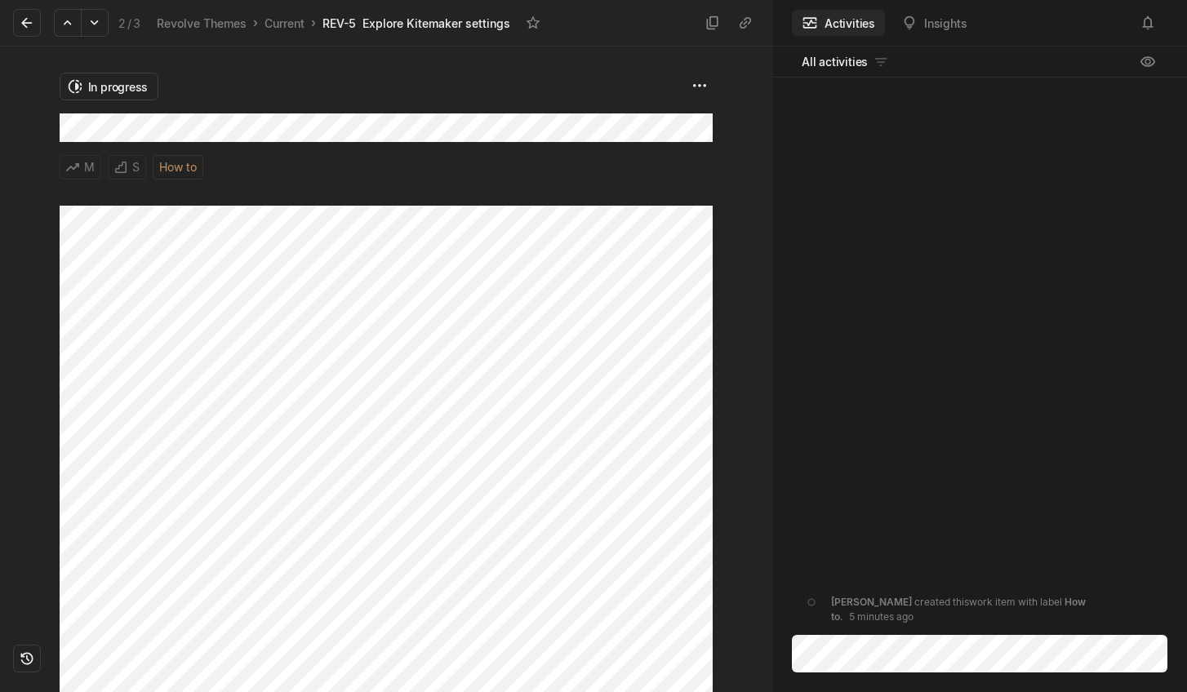
scroll to position [250, 0]
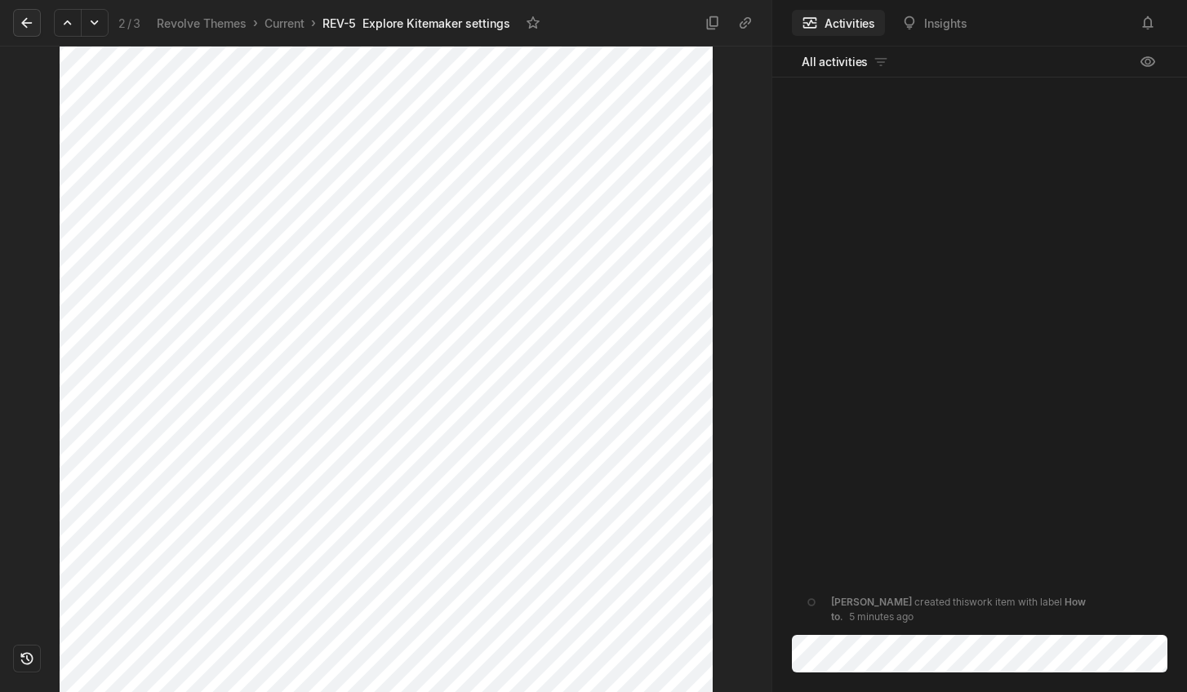
click at [33, 18] on icon at bounding box center [27, 23] width 16 height 16
